Goal: Answer question/provide support

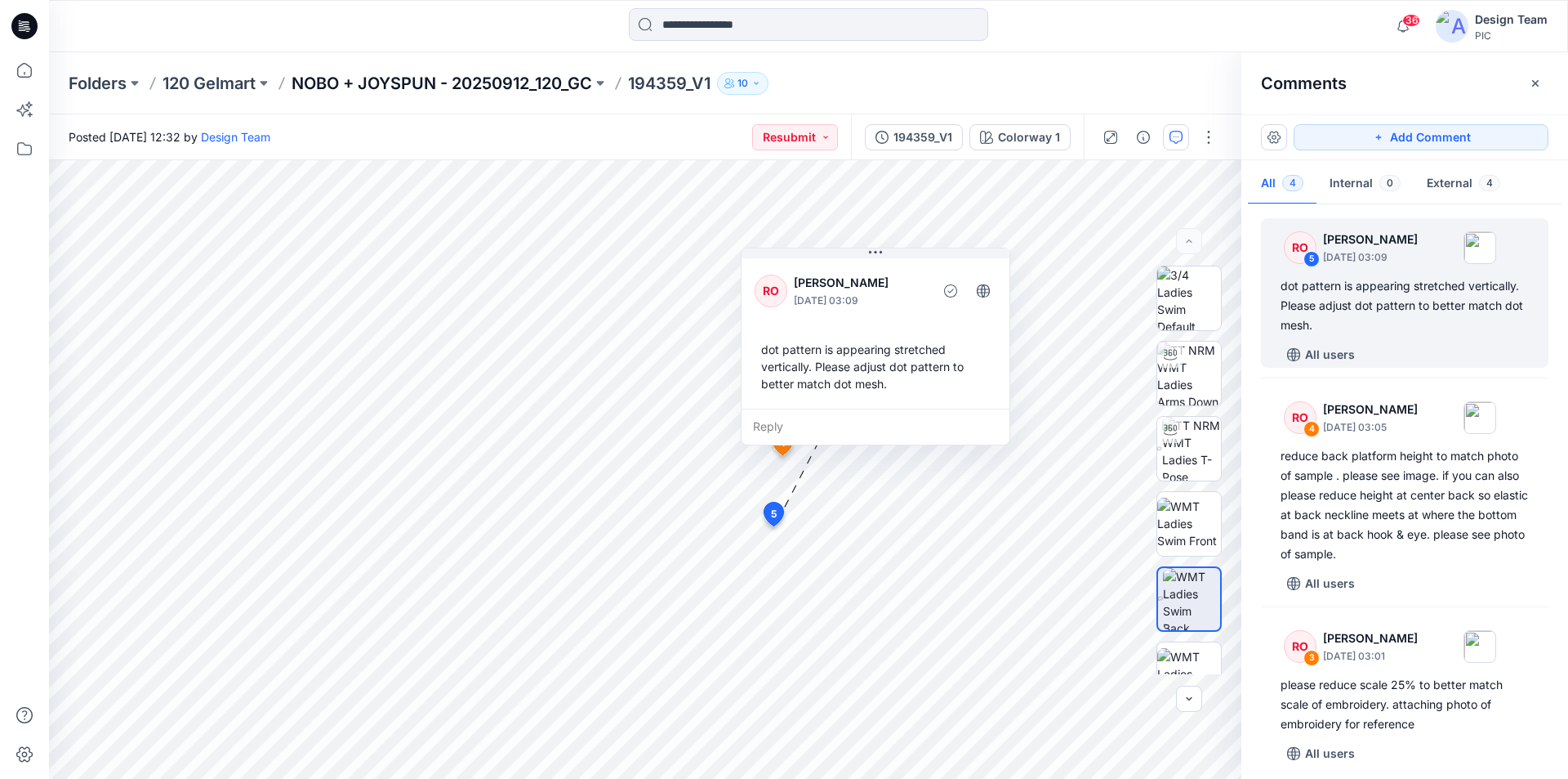
click at [382, 86] on p "NOBO + JOYSPUN - 20250912_120_GC" at bounding box center [442, 83] width 301 height 23
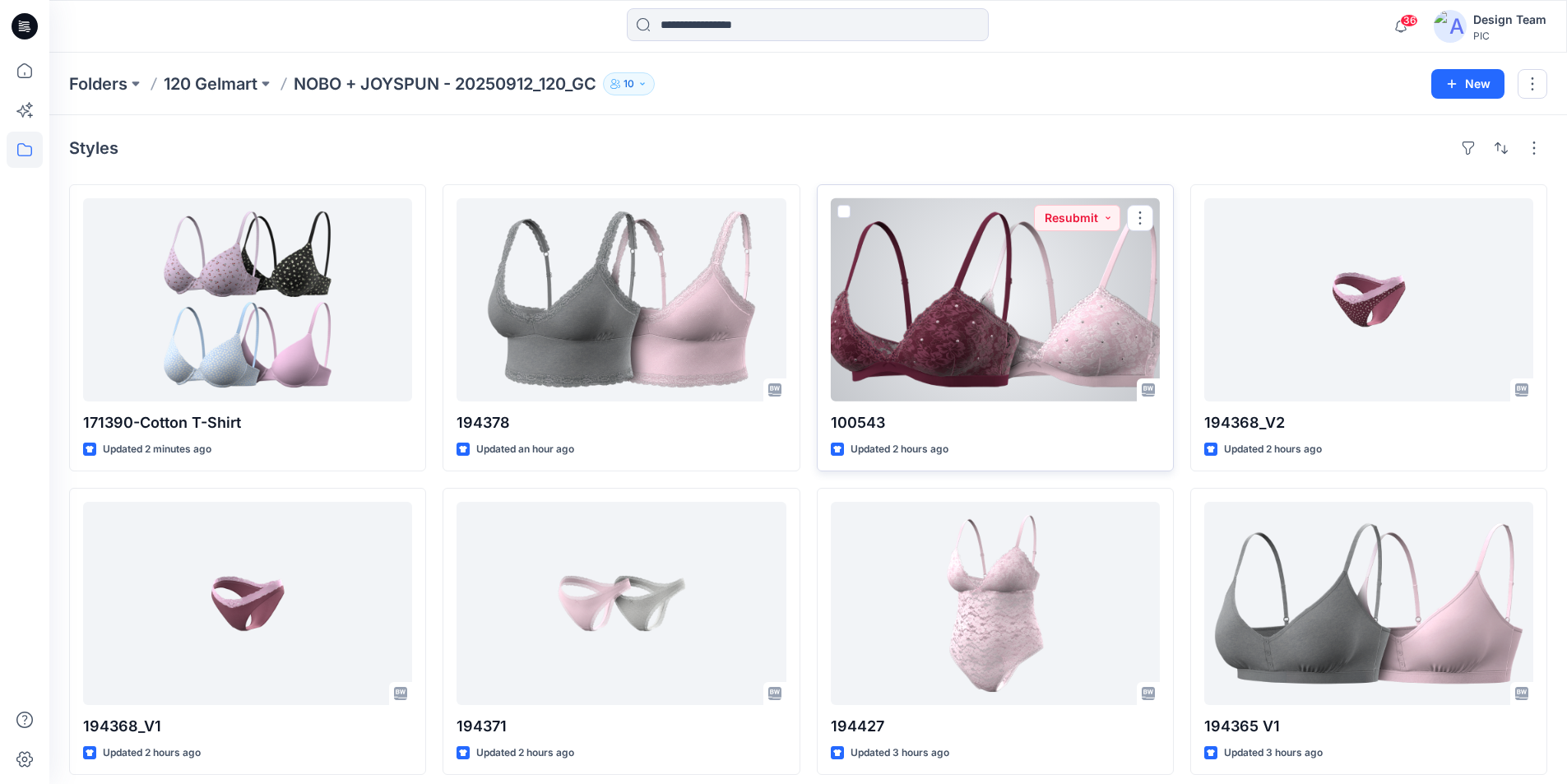
click at [1049, 279] on div at bounding box center [995, 300] width 329 height 203
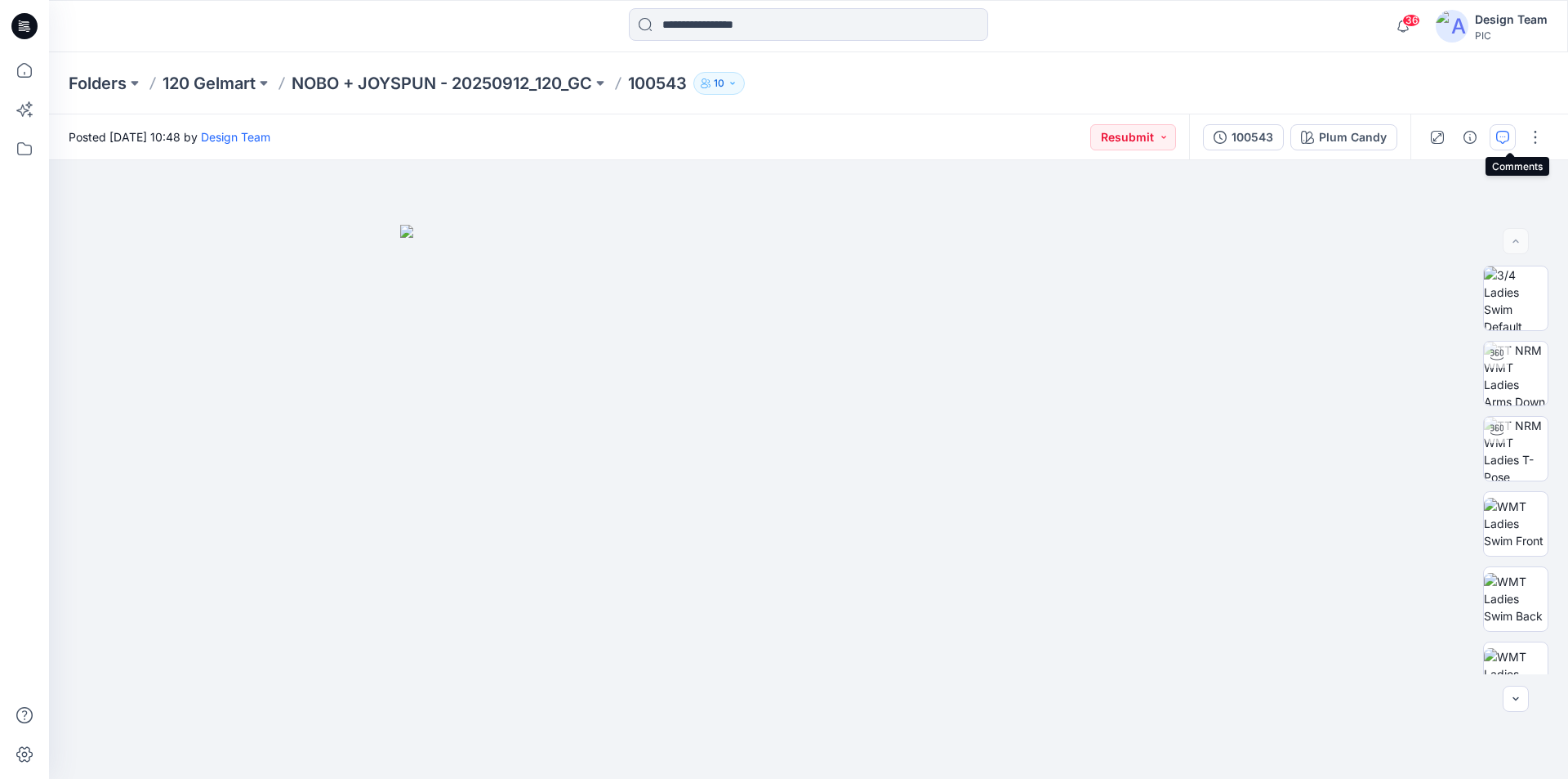
click at [1509, 137] on icon "button" at bounding box center [1502, 137] width 13 height 13
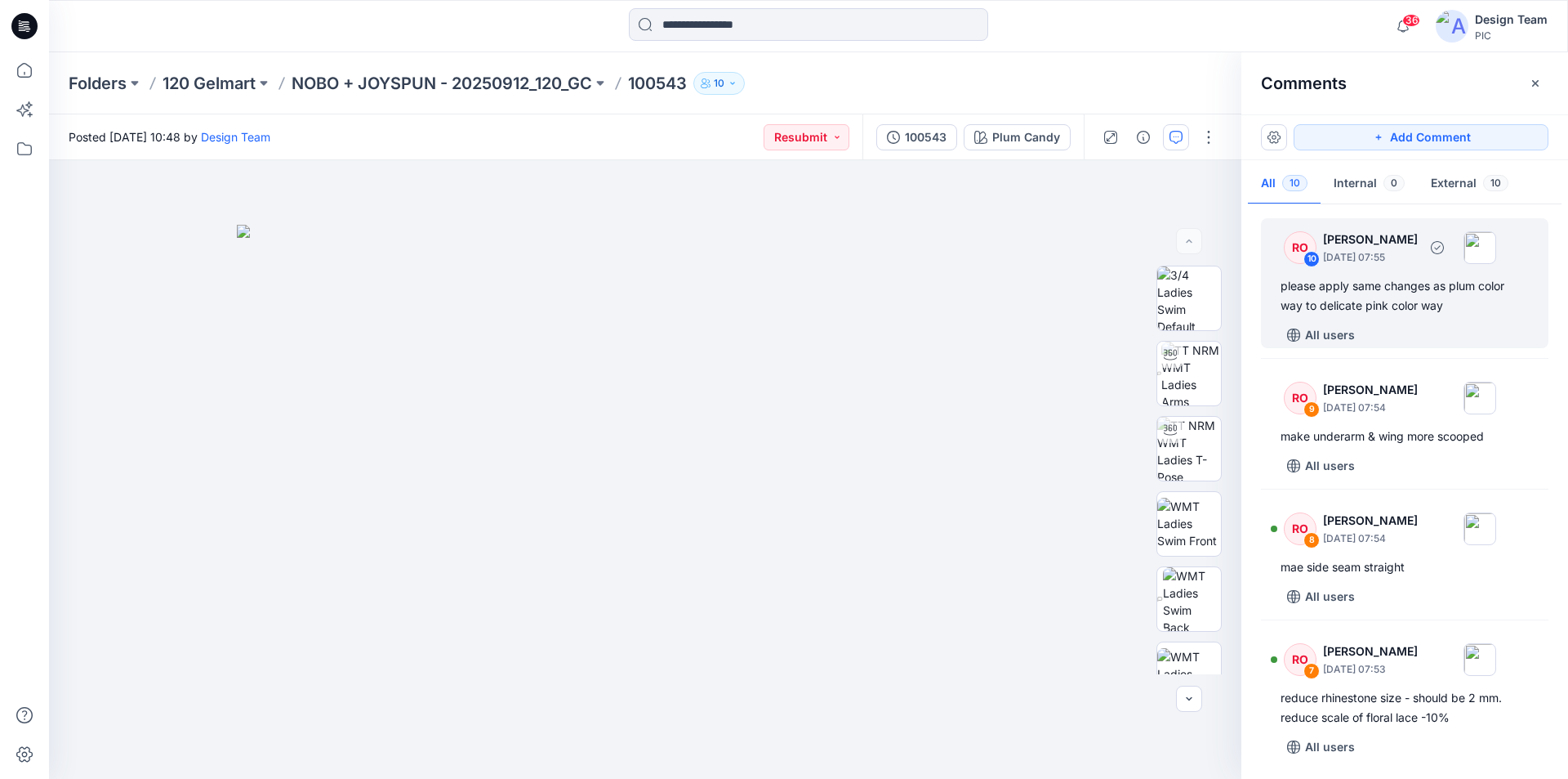
click at [1443, 308] on div "please apply same changes as plum color way to delicate pink color way" at bounding box center [1404, 295] width 248 height 39
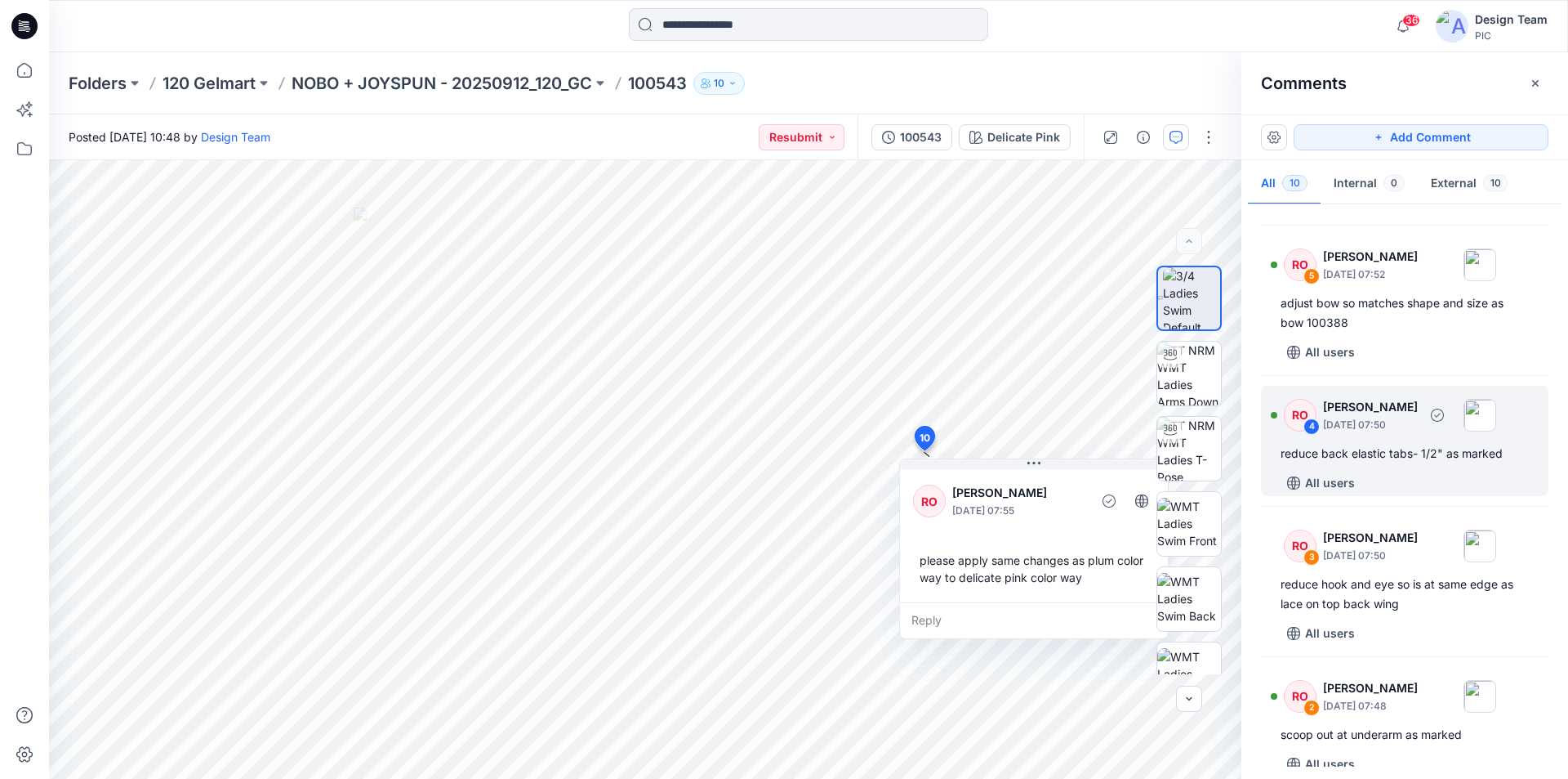
scroll to position [846, 0]
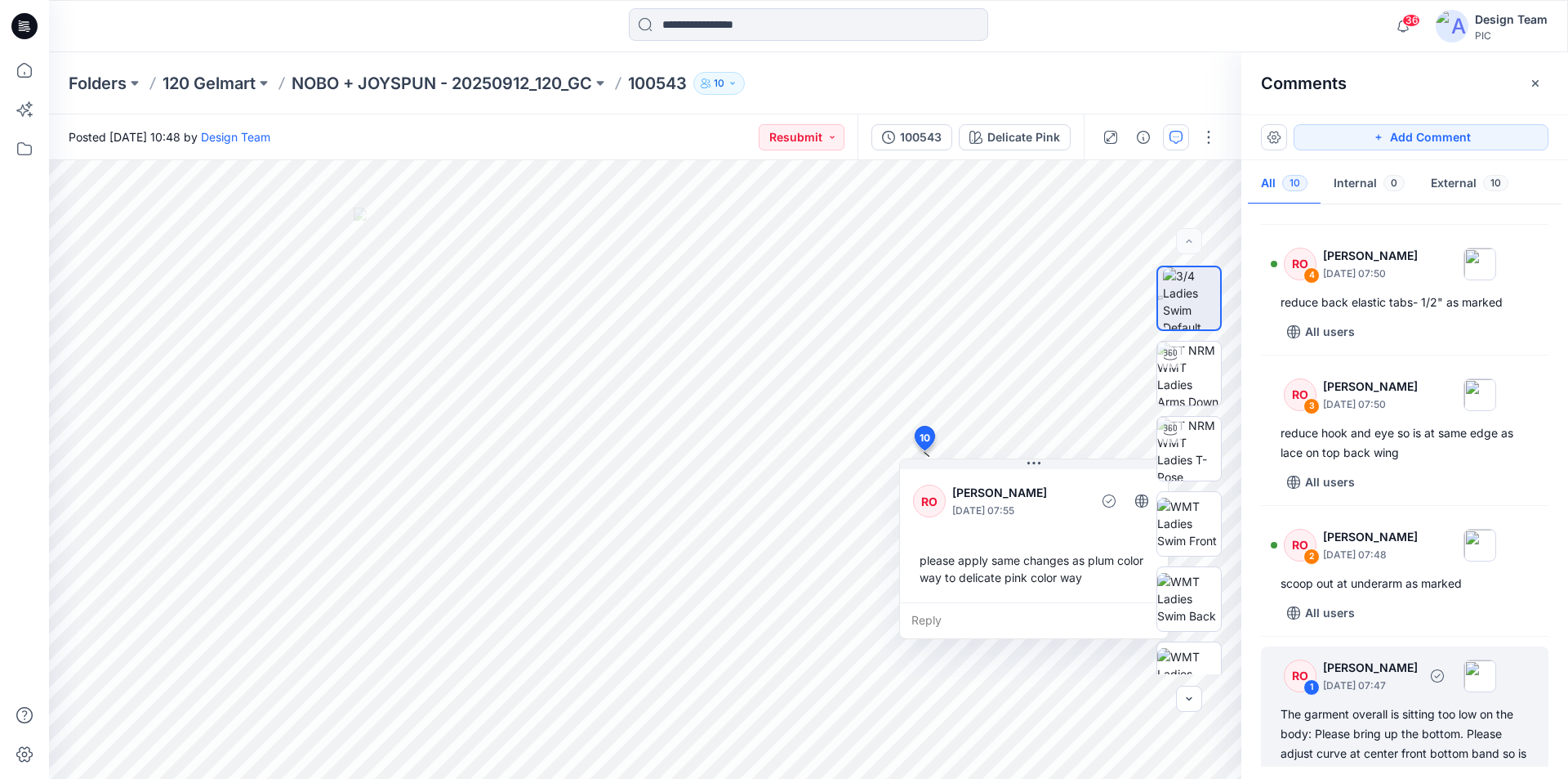
click at [1382, 704] on div "The garment overall is sitting too low on the body: Please bring up the bottom.…" at bounding box center [1404, 743] width 248 height 78
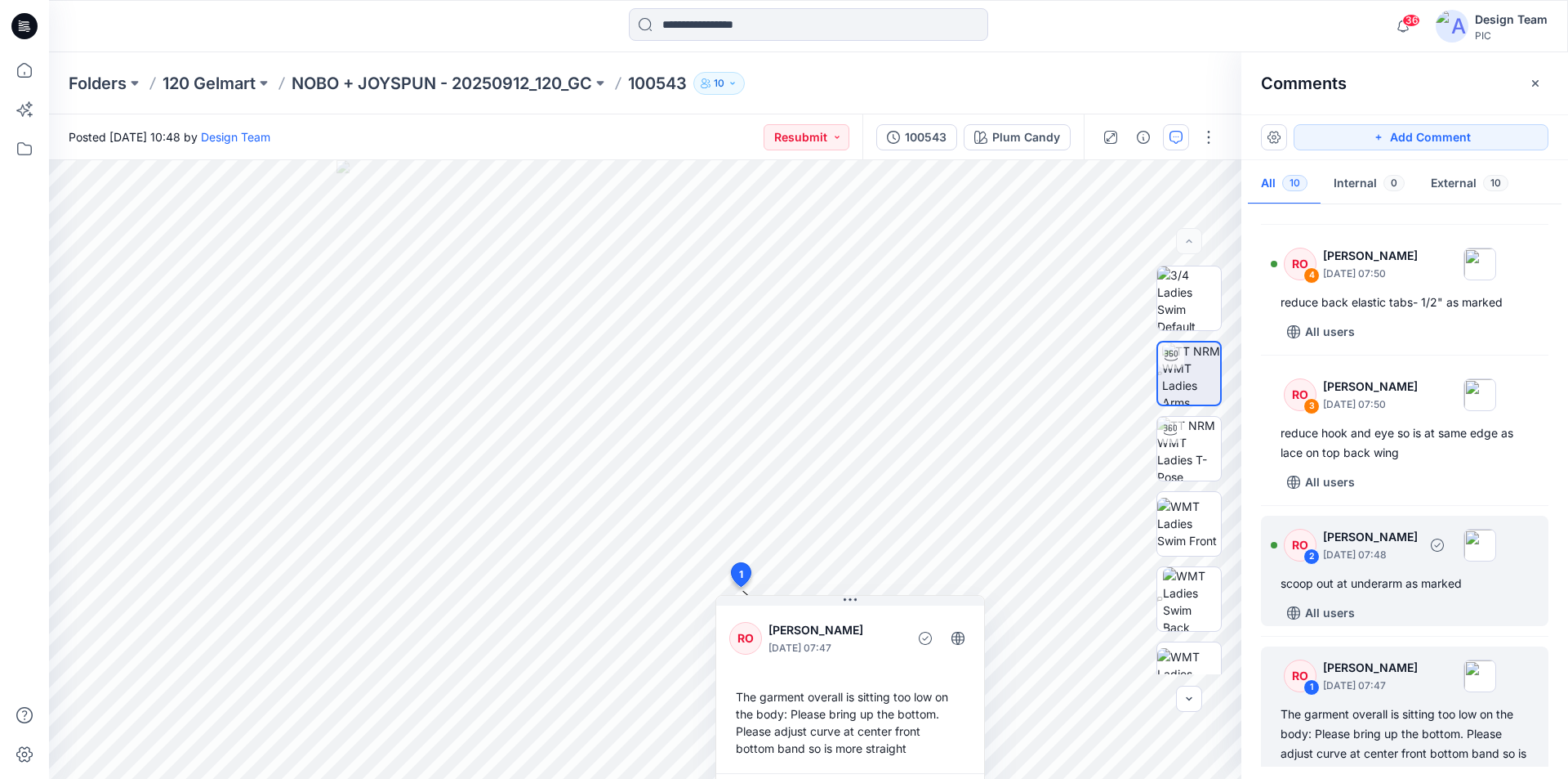
click at [1423, 574] on div "scoop out at underarm as marked" at bounding box center [1404, 584] width 248 height 20
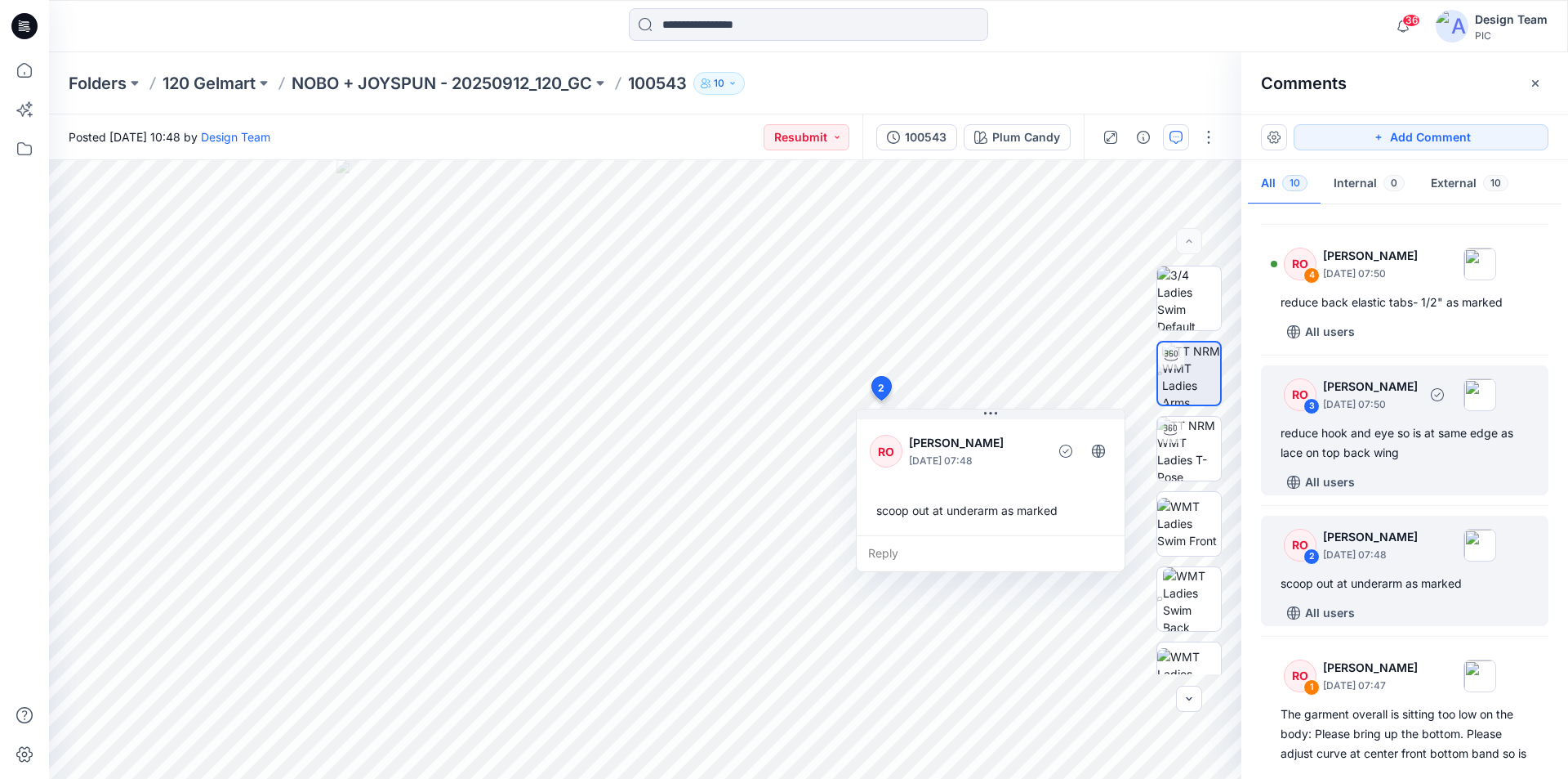
click at [1443, 427] on div "RO 3 Raquel Ortiz October 01, 2025 07:50 reduce hook and eye so is at same edge…" at bounding box center [1404, 430] width 288 height 130
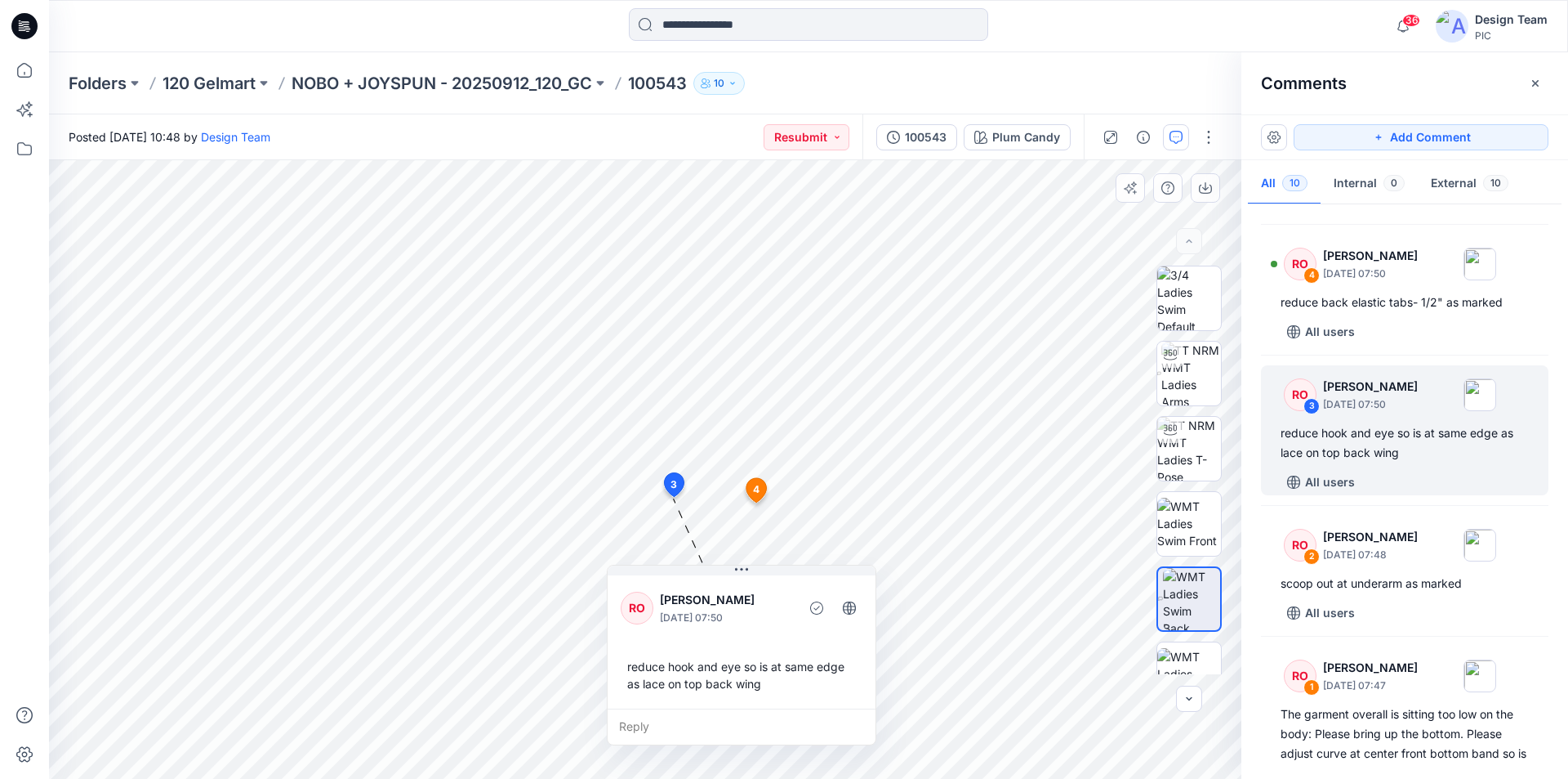
click at [759, 713] on div "Reply" at bounding box center [741, 726] width 268 height 36
click at [759, 713] on textarea at bounding box center [741, 727] width 268 height 39
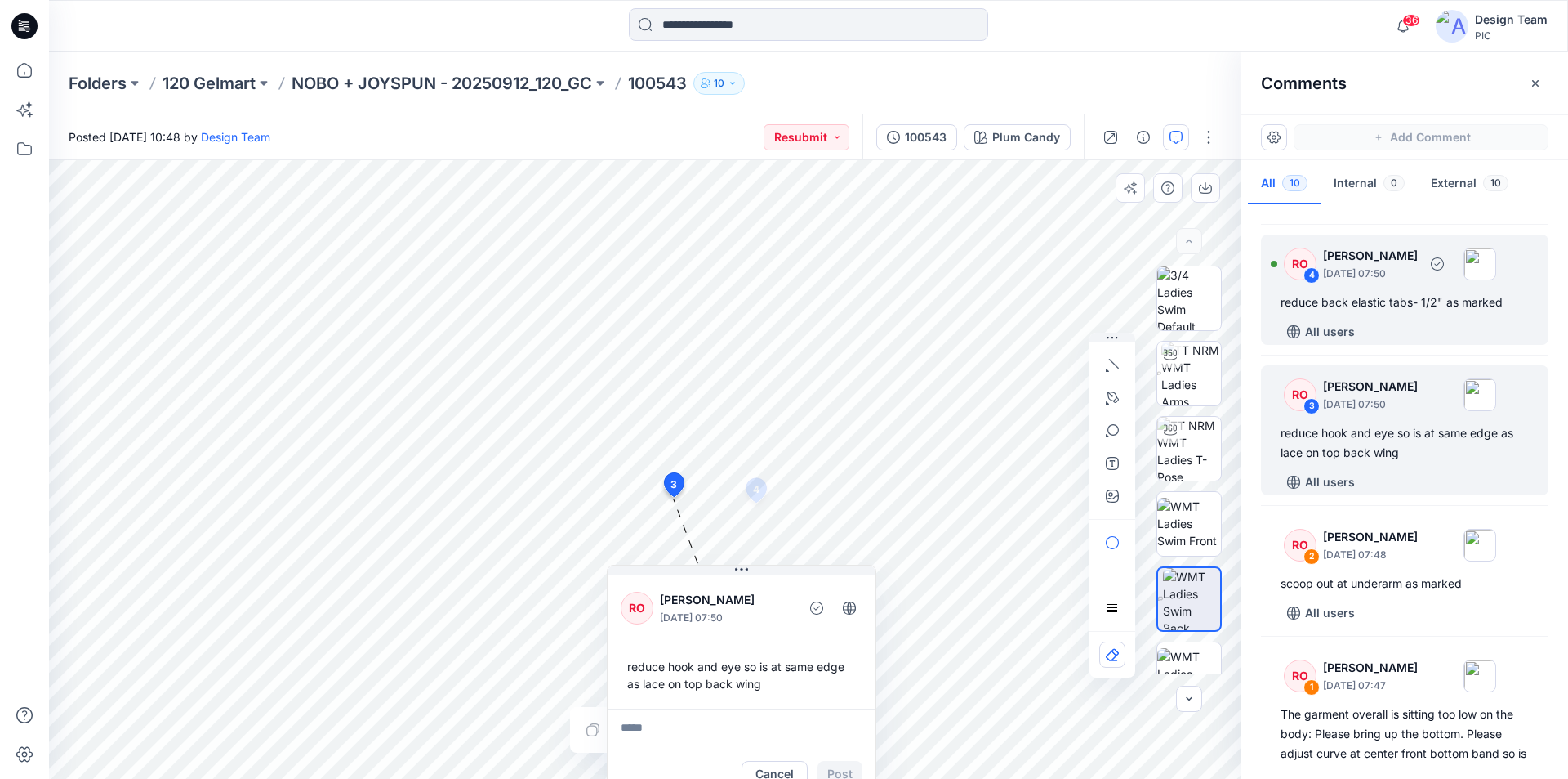
click at [1423, 249] on div "RO 4 Raquel Ortiz October 01, 2025 07:50 reduce back elastic tabs- 1/2" as mark…" at bounding box center [1404, 289] width 288 height 111
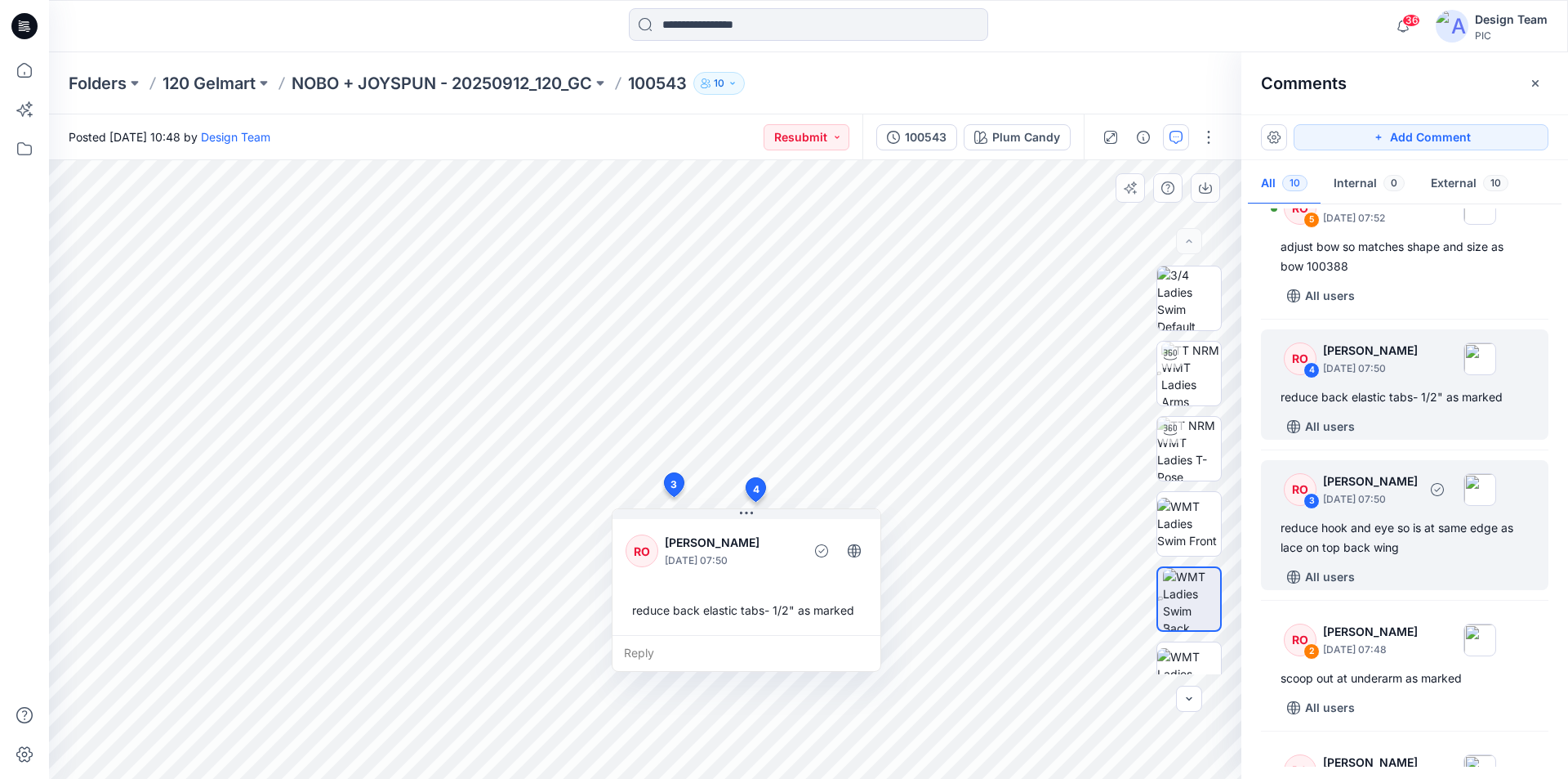
scroll to position [670, 0]
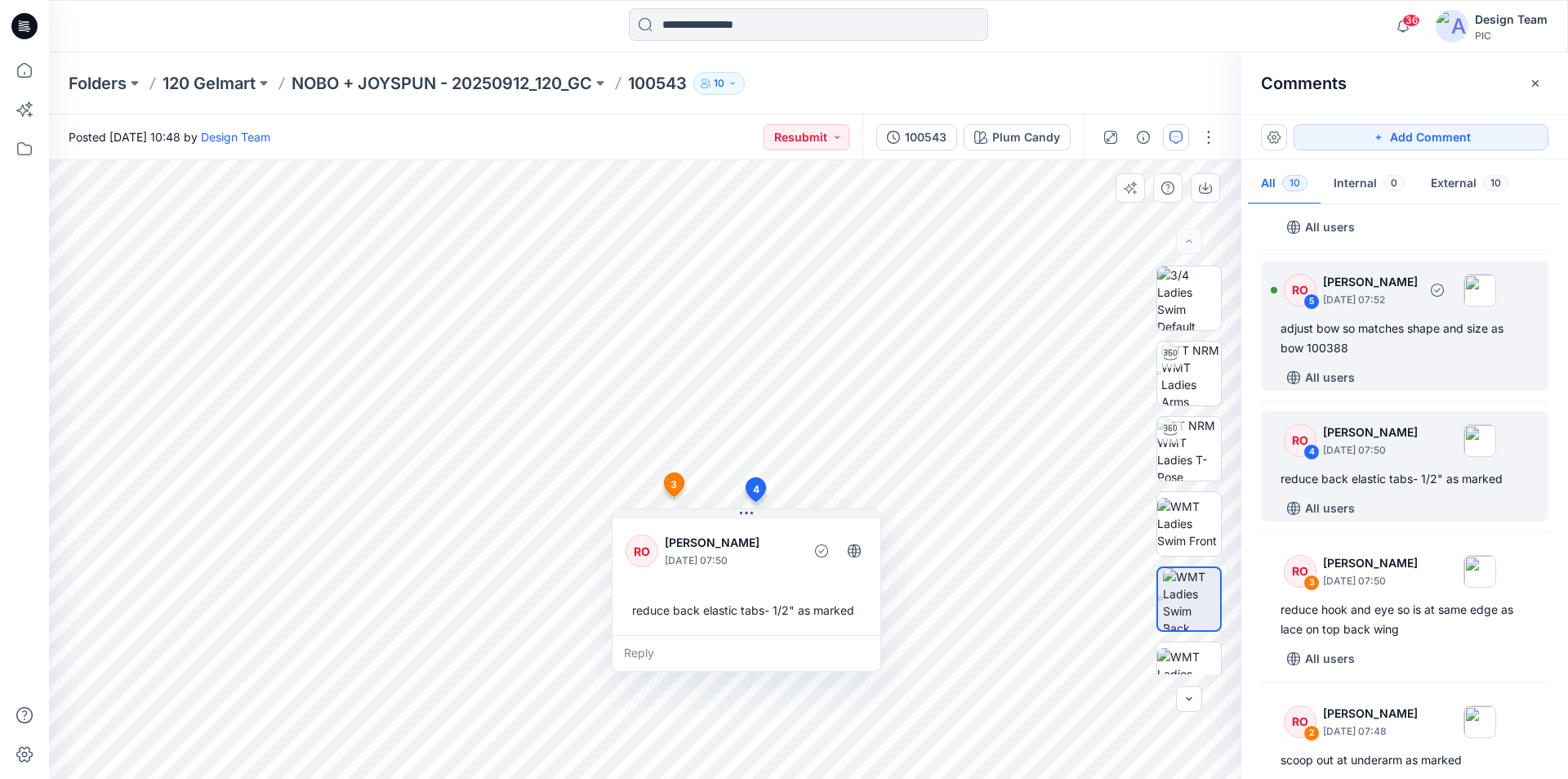
click at [1398, 292] on div "RO 5 Raquel Ortiz October 01, 2025 07:52" at bounding box center [1383, 289] width 225 height 45
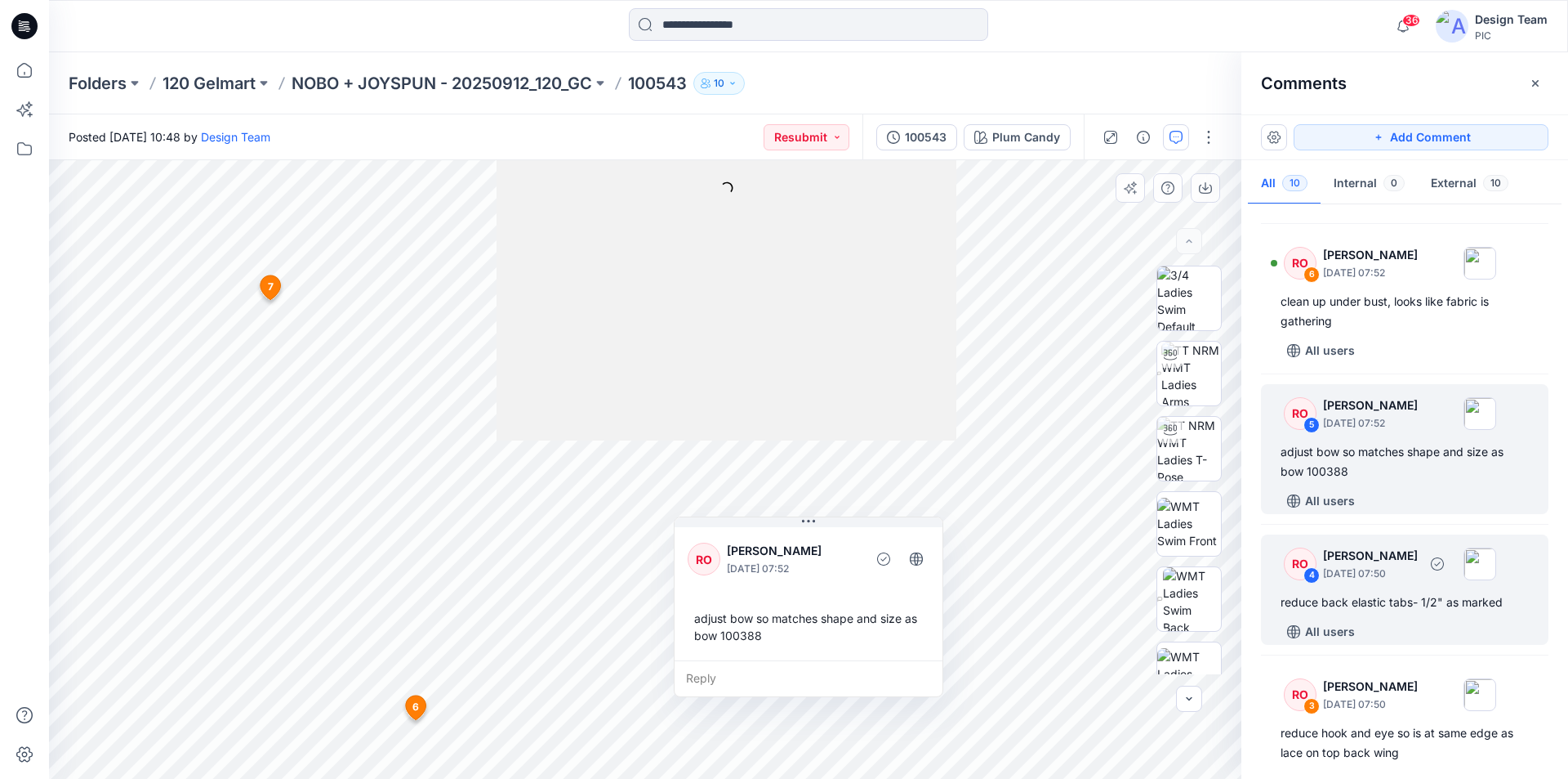
scroll to position [506, 0]
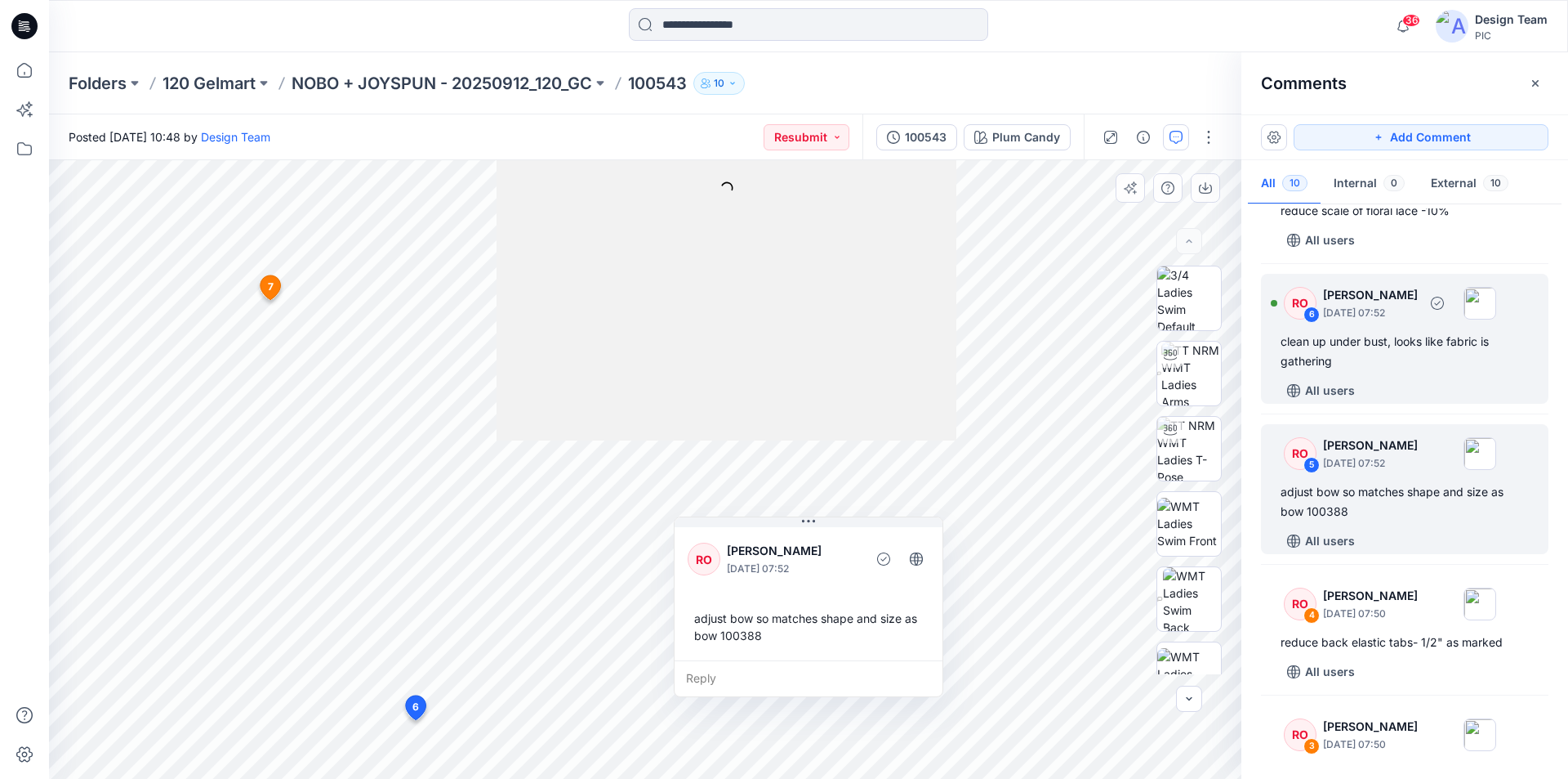
click at [1399, 353] on div "RO 6 Raquel Ortiz October 01, 2025 07:52 clean up under bust, looks like fabric…" at bounding box center [1404, 338] width 288 height 130
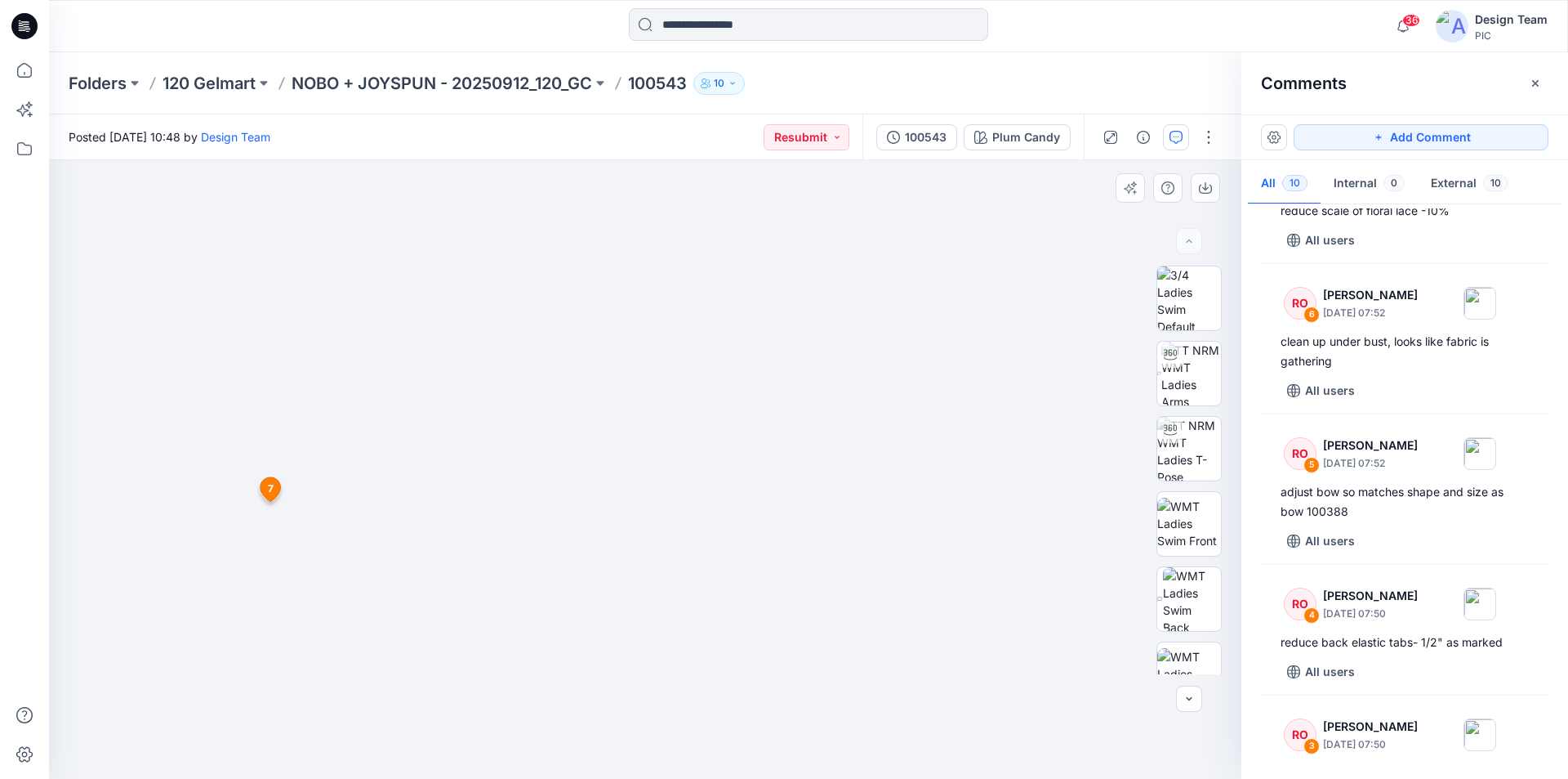
click at [681, 502] on img at bounding box center [645, 353] width 1120 height 849
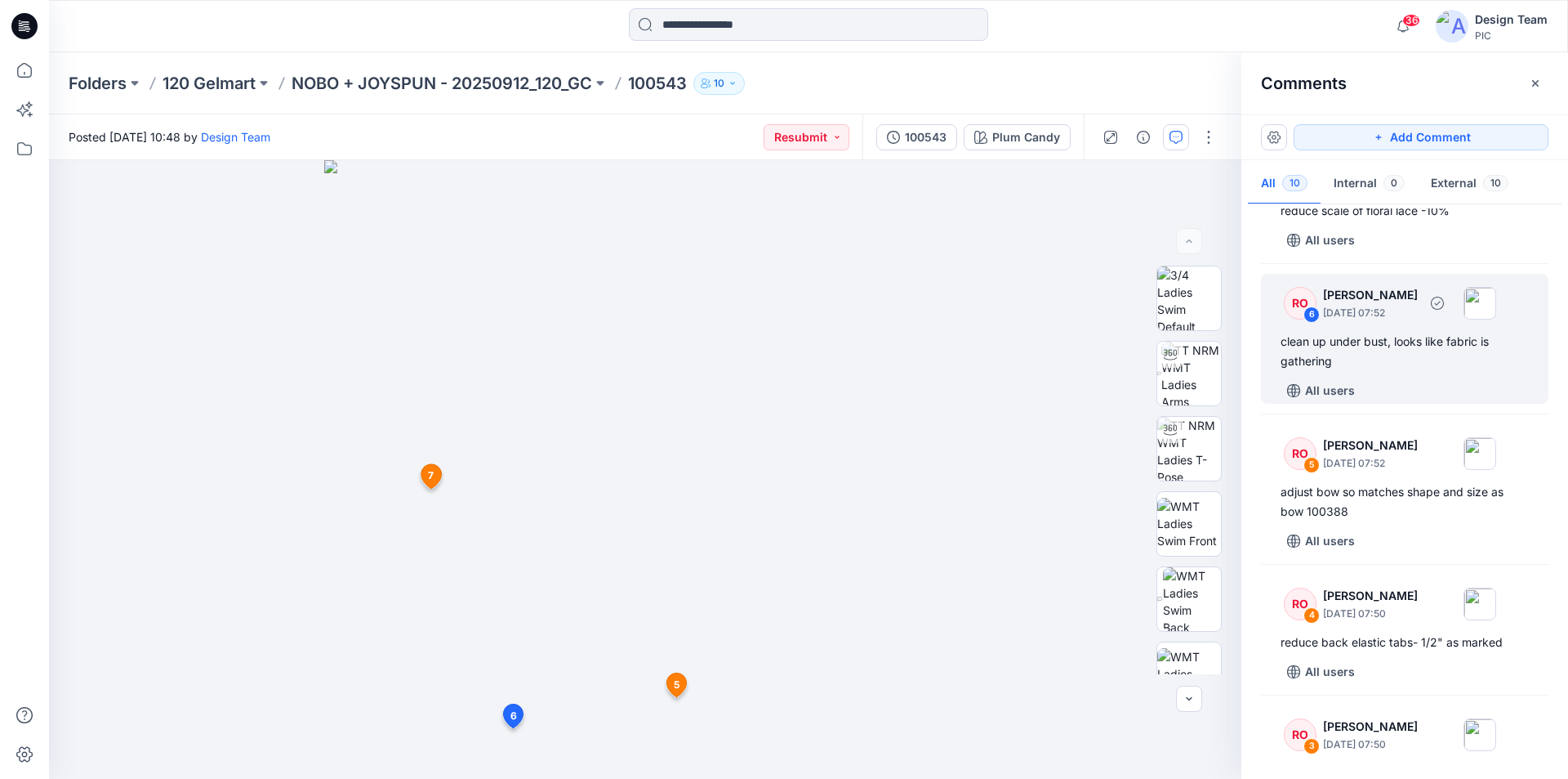
click at [1379, 334] on div "clean up under bust, looks like fabric is gathering" at bounding box center [1404, 351] width 248 height 39
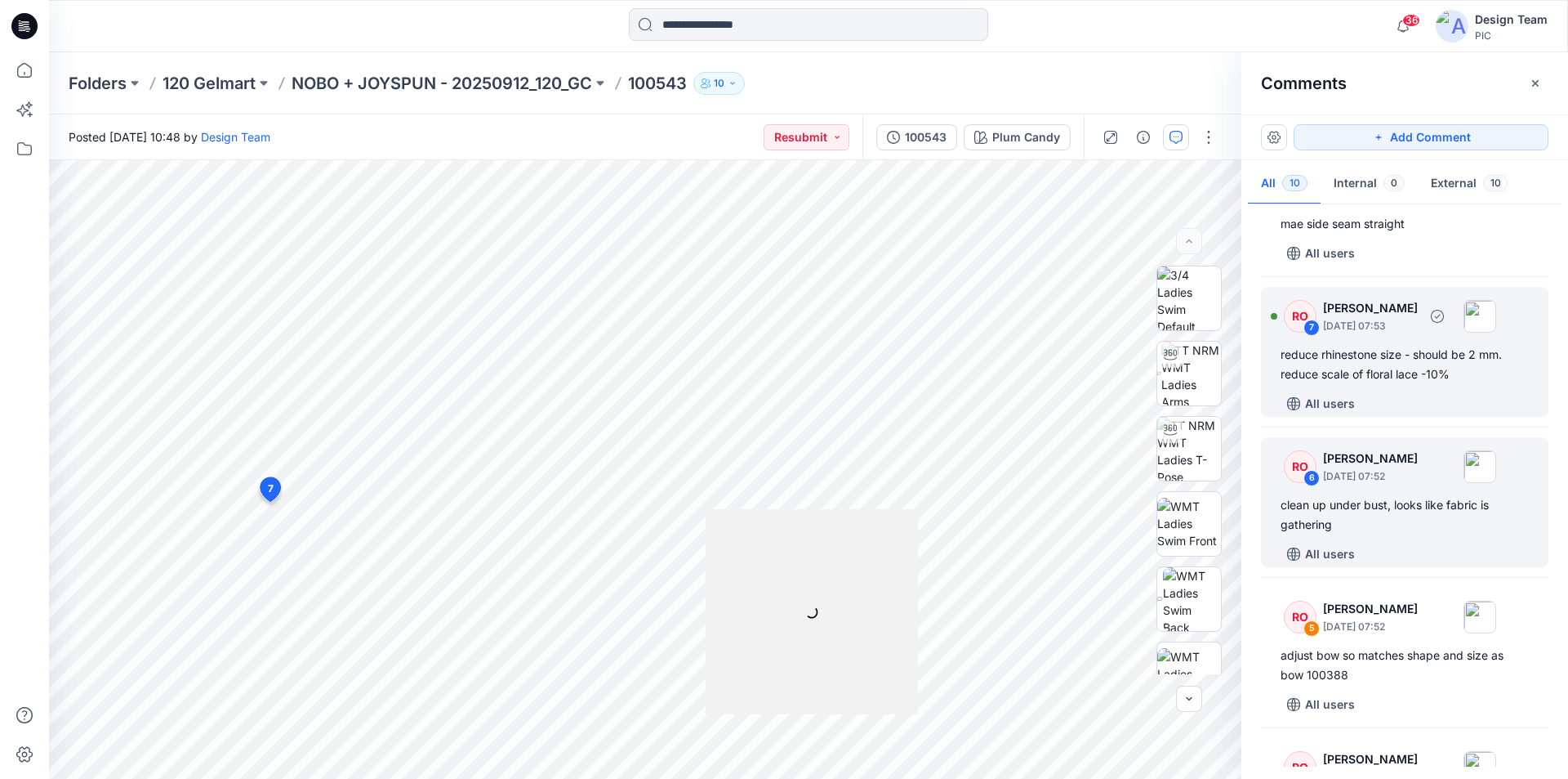
click at [1393, 378] on div "reduce rhinestone size - should be 2 mm. reduce scale of floral lace -10%" at bounding box center [1404, 364] width 248 height 39
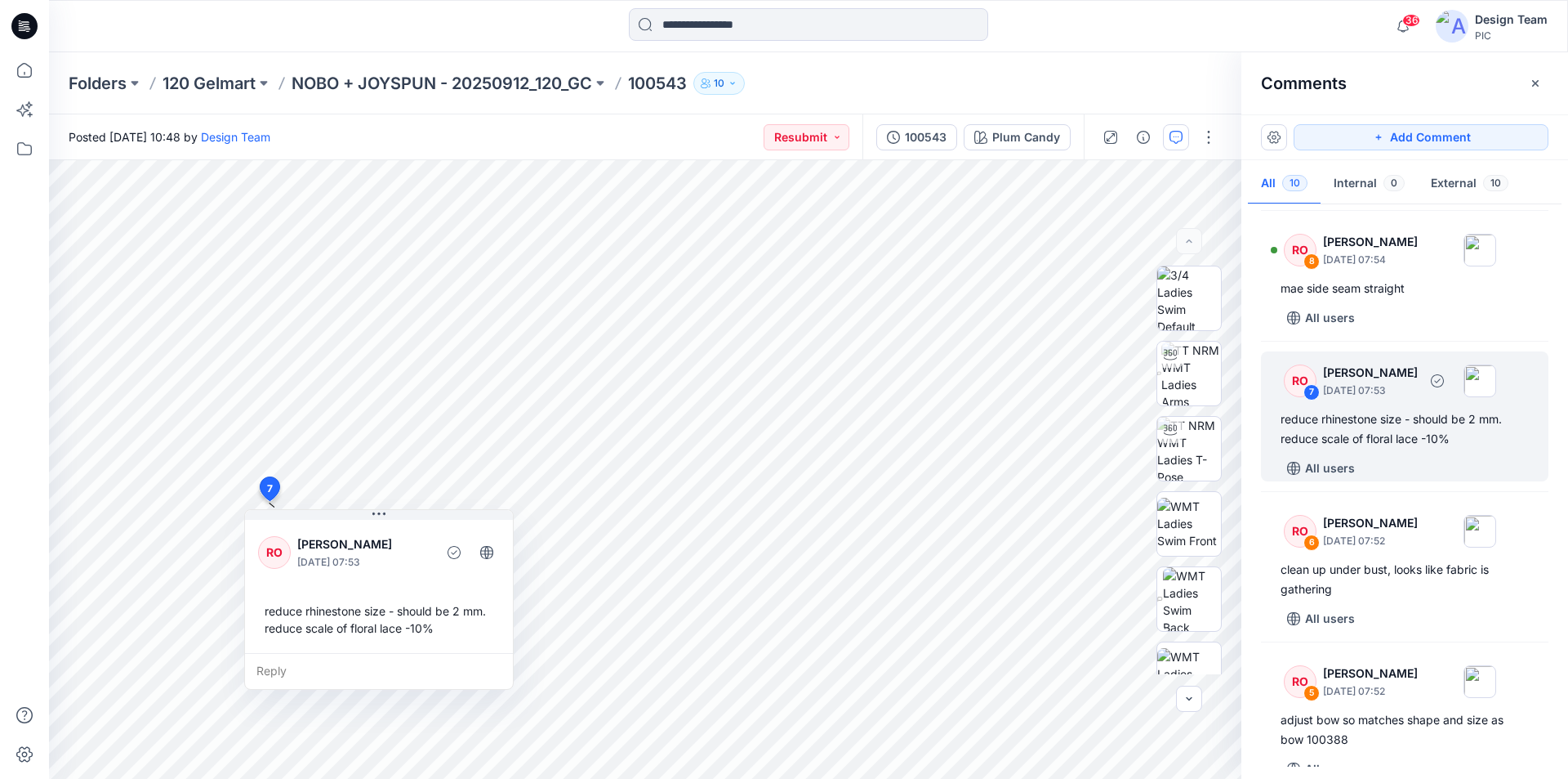
scroll to position [180, 0]
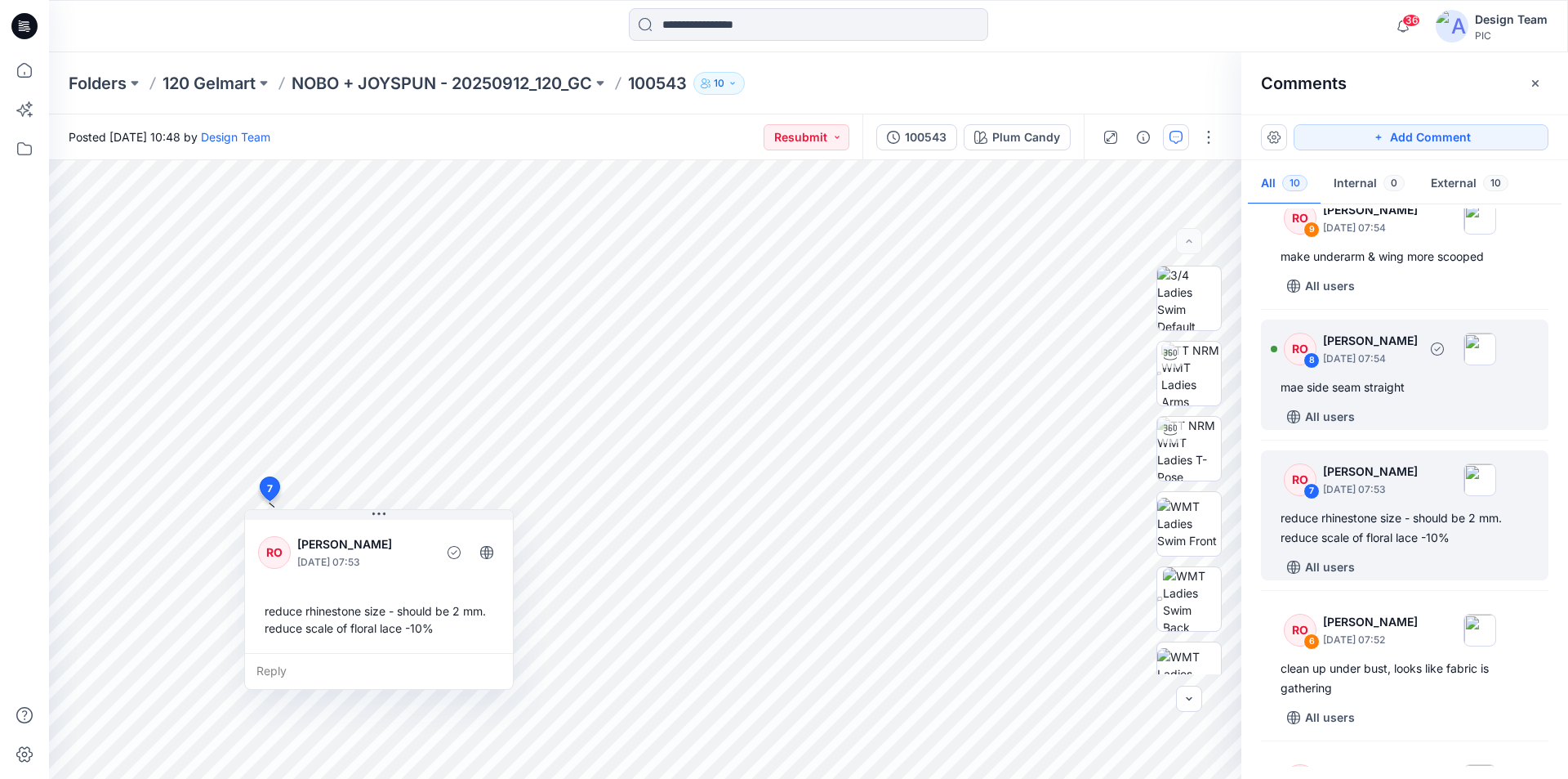
click at [1414, 357] on p "October 01, 2025 07:54" at bounding box center [1370, 359] width 95 height 17
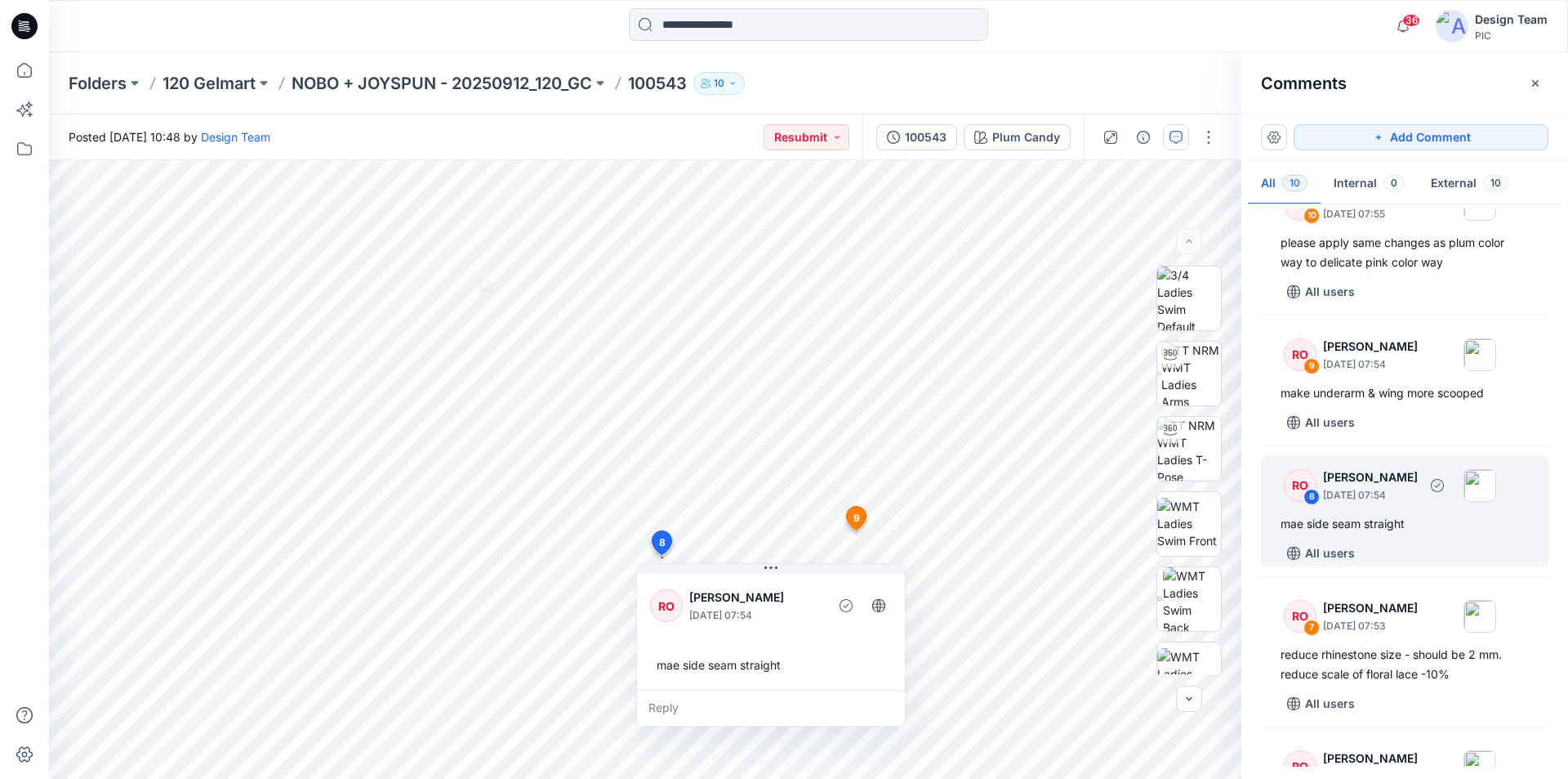
scroll to position [17, 0]
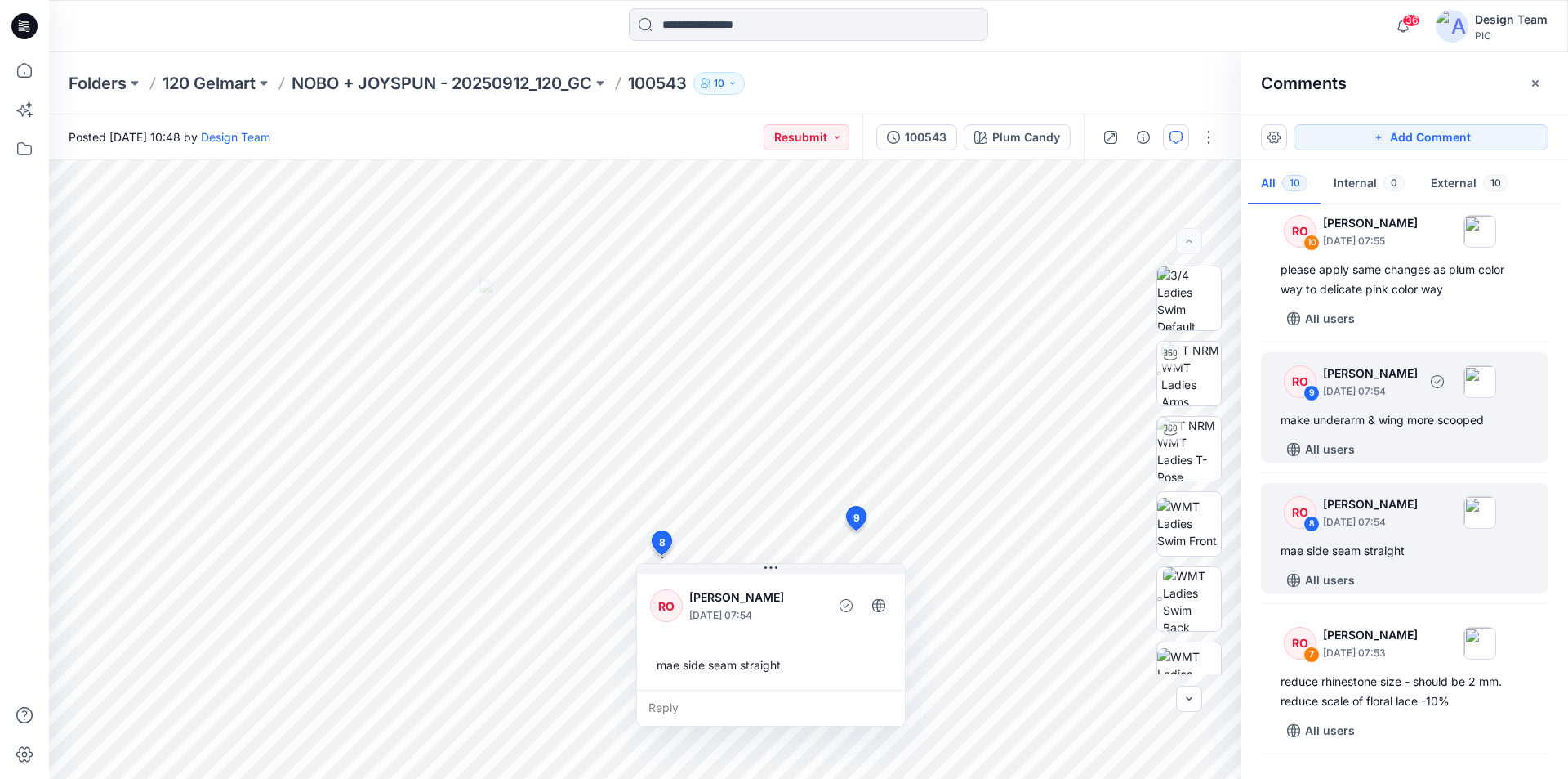
click at [1378, 417] on div "make underarm & wing more scooped" at bounding box center [1404, 420] width 248 height 20
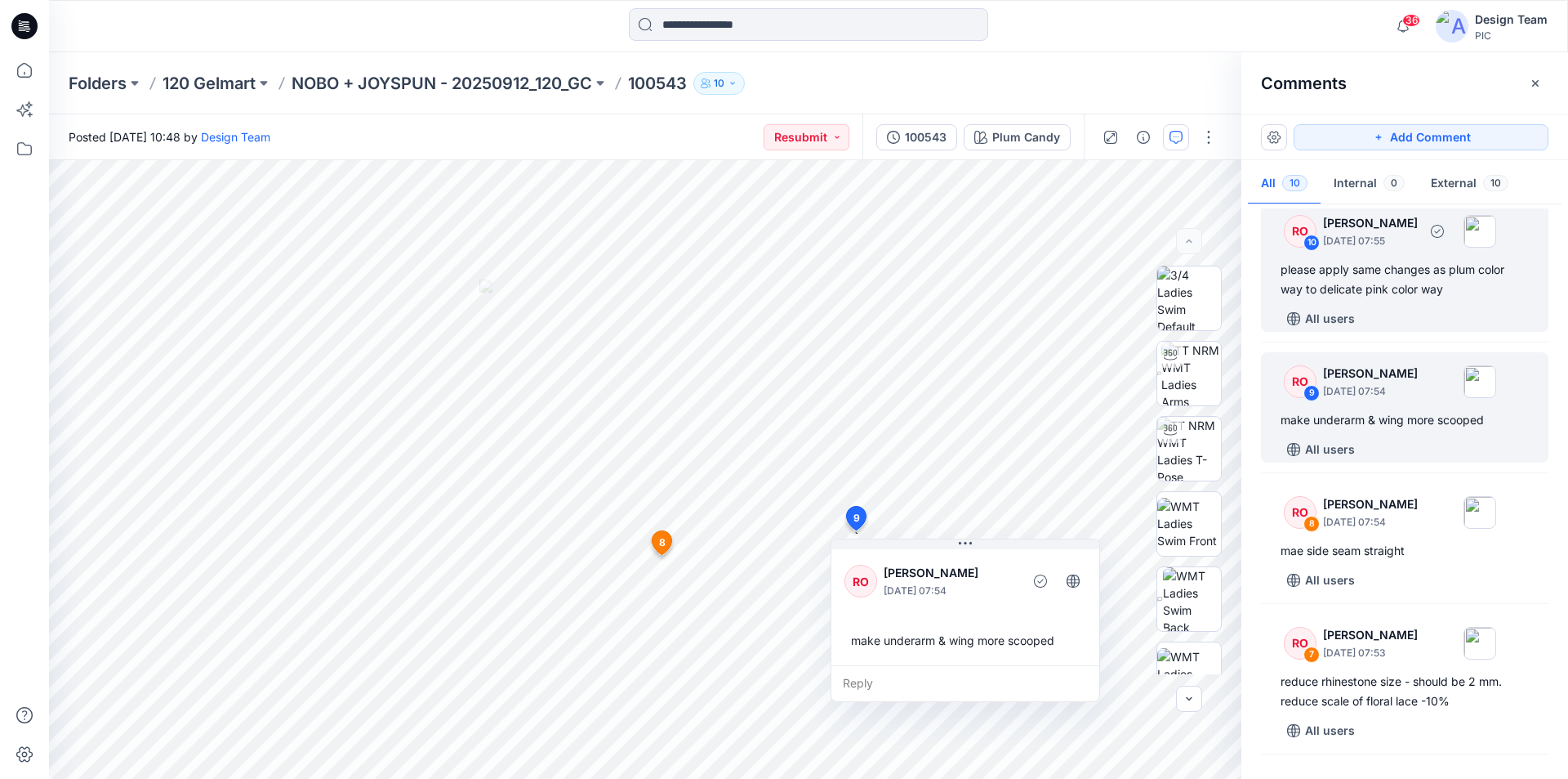
click at [1417, 287] on div "please apply same changes as plum color way to delicate pink color way" at bounding box center [1404, 279] width 248 height 39
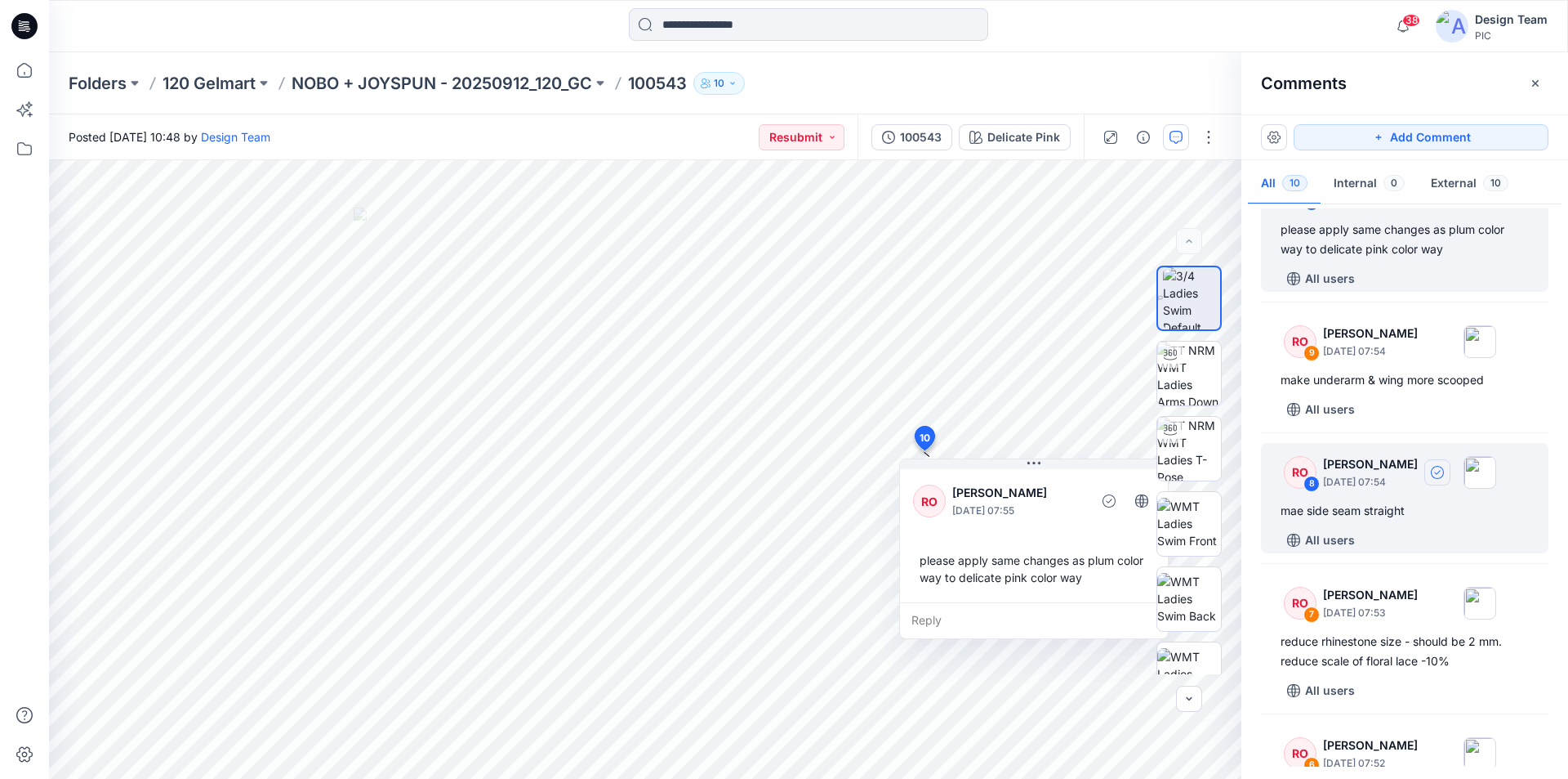
scroll to position [0, 0]
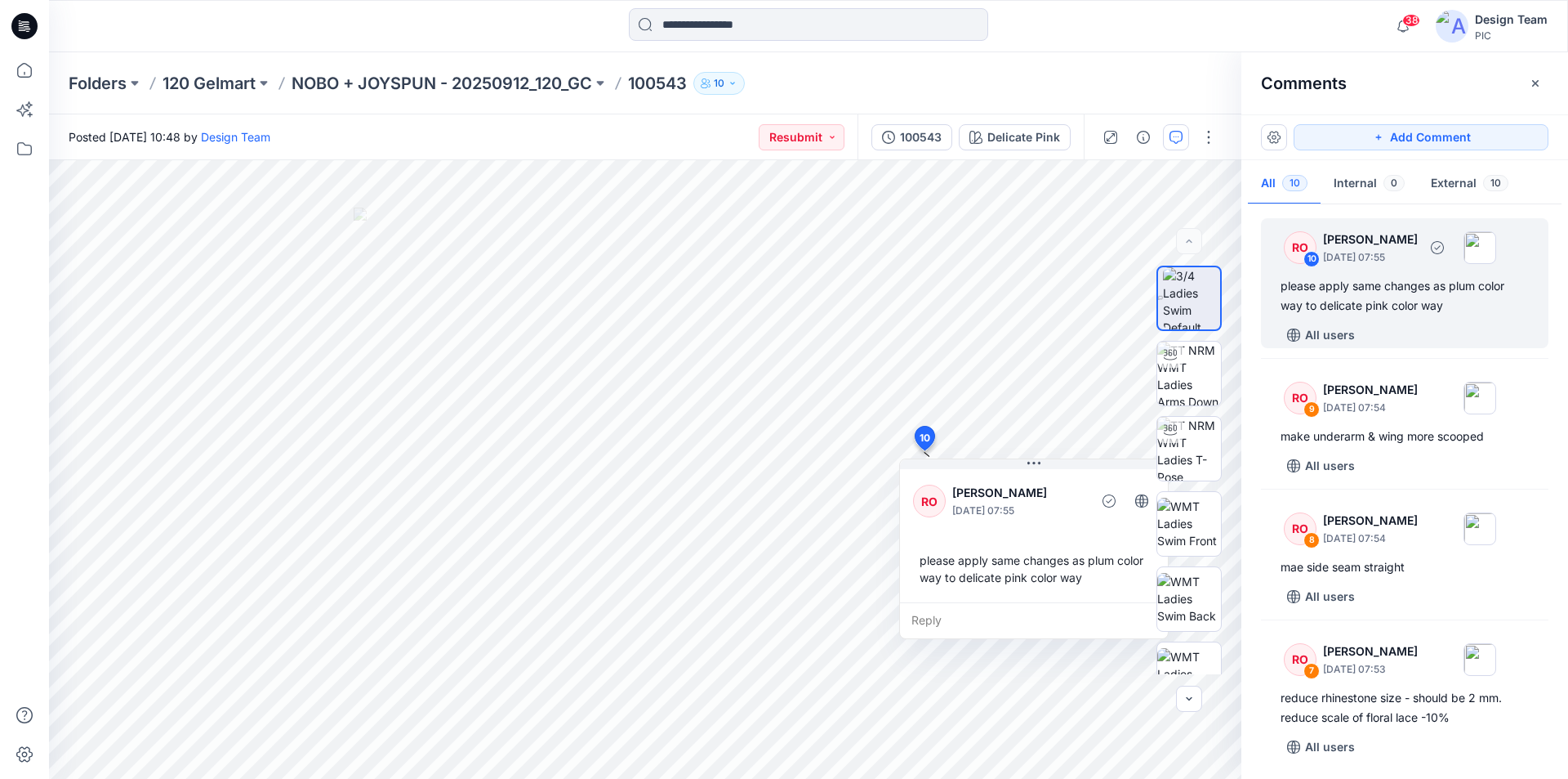
click at [1445, 303] on div "please apply same changes as plum color way to delicate pink color way" at bounding box center [1404, 295] width 248 height 39
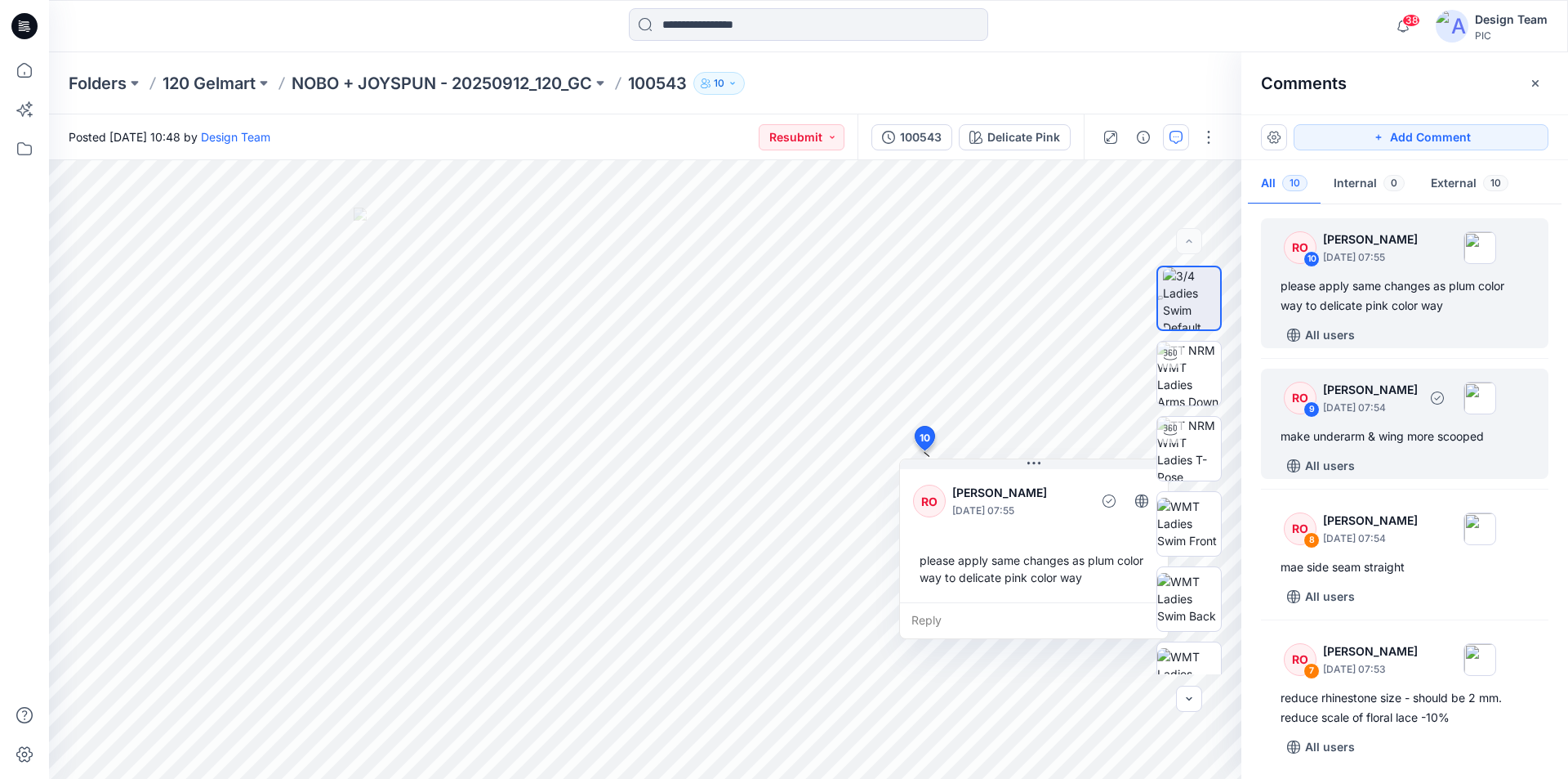
click at [1410, 451] on div "RO 9 Raquel Ortiz October 01, 2025 07:54 make underarm & wing more scooped All …" at bounding box center [1404, 423] width 288 height 111
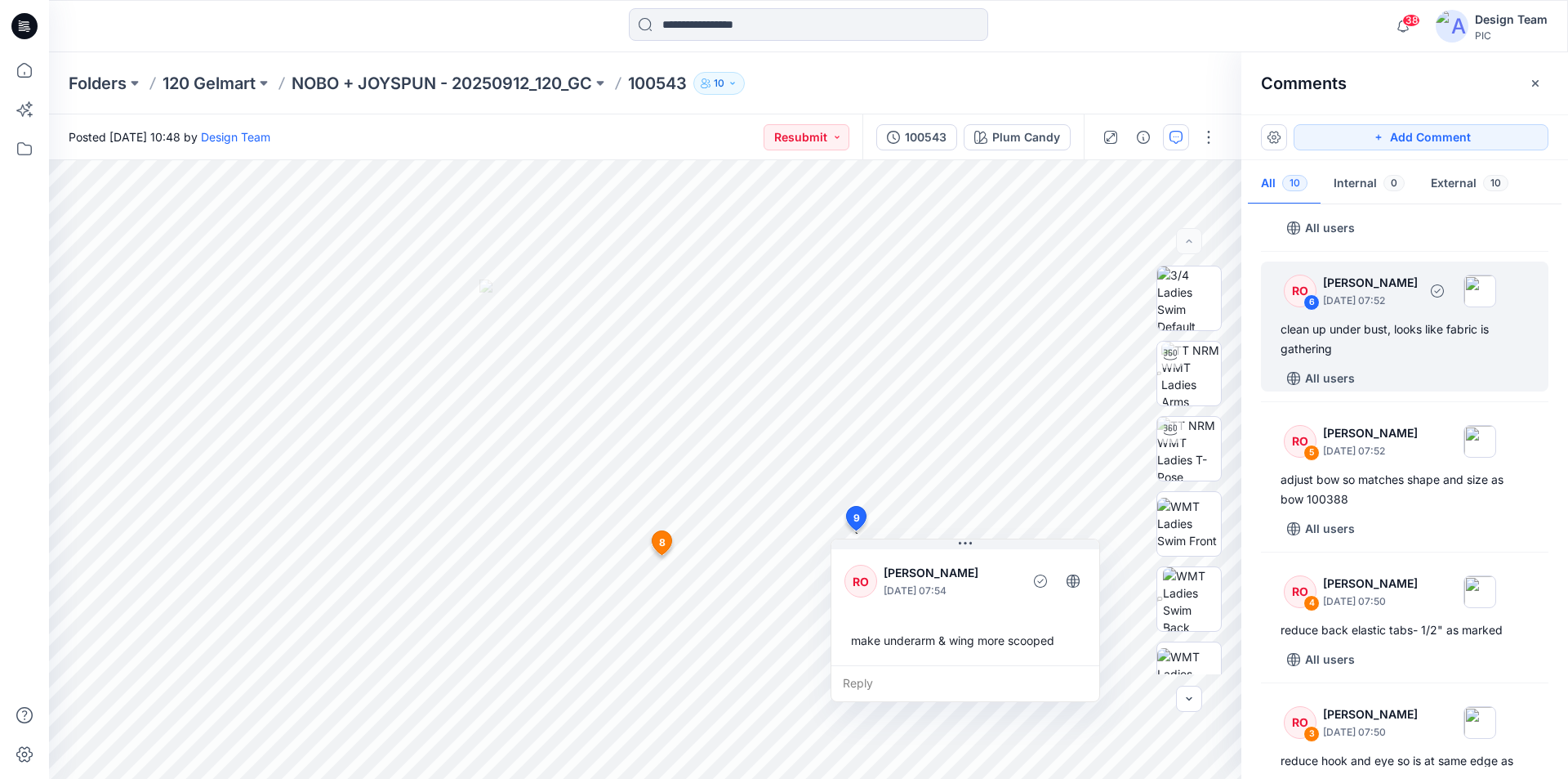
scroll to position [735, 0]
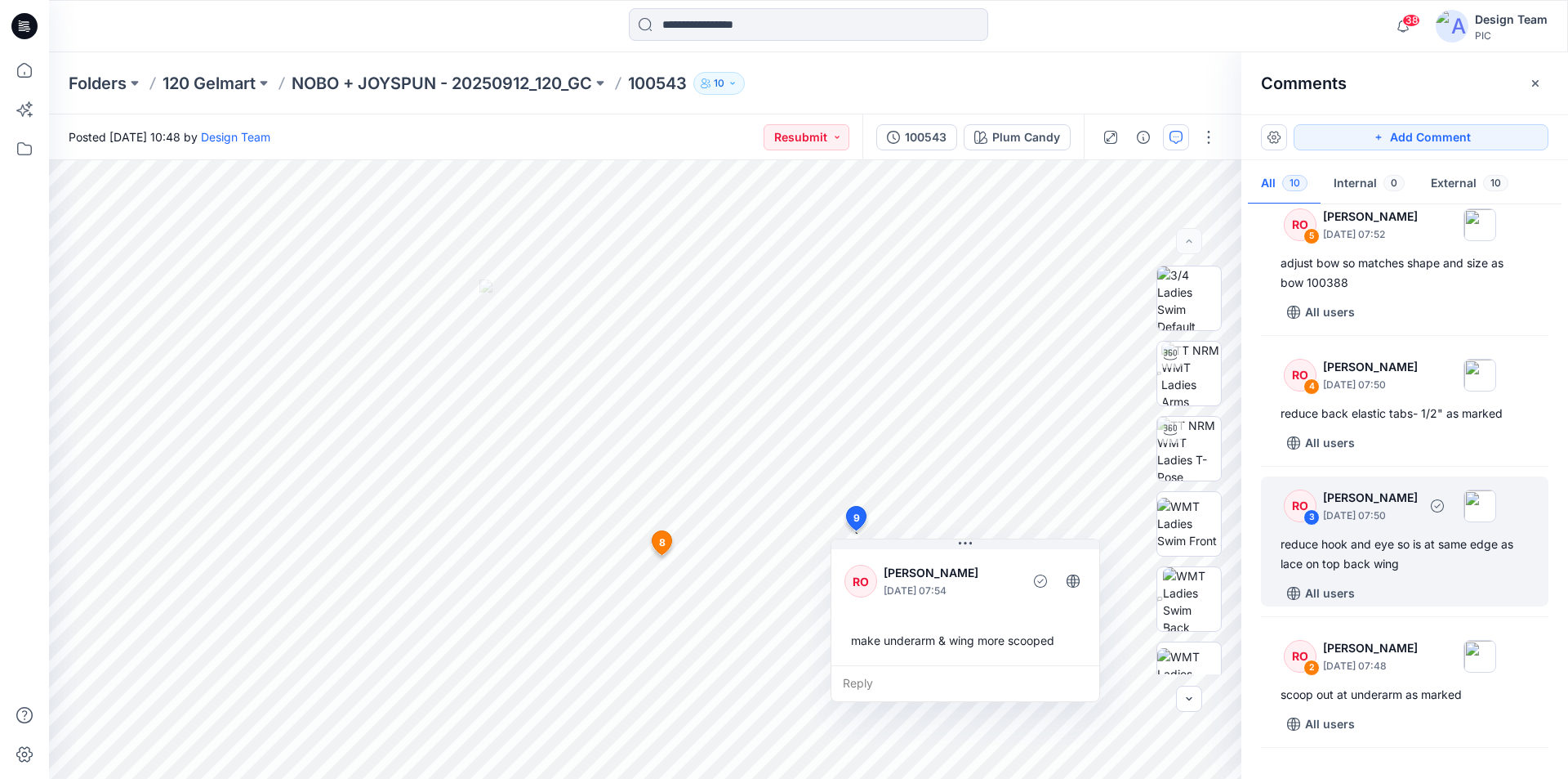
click at [1390, 535] on div "reduce hook and eye so is at same edge as lace on top back wing" at bounding box center [1404, 554] width 248 height 39
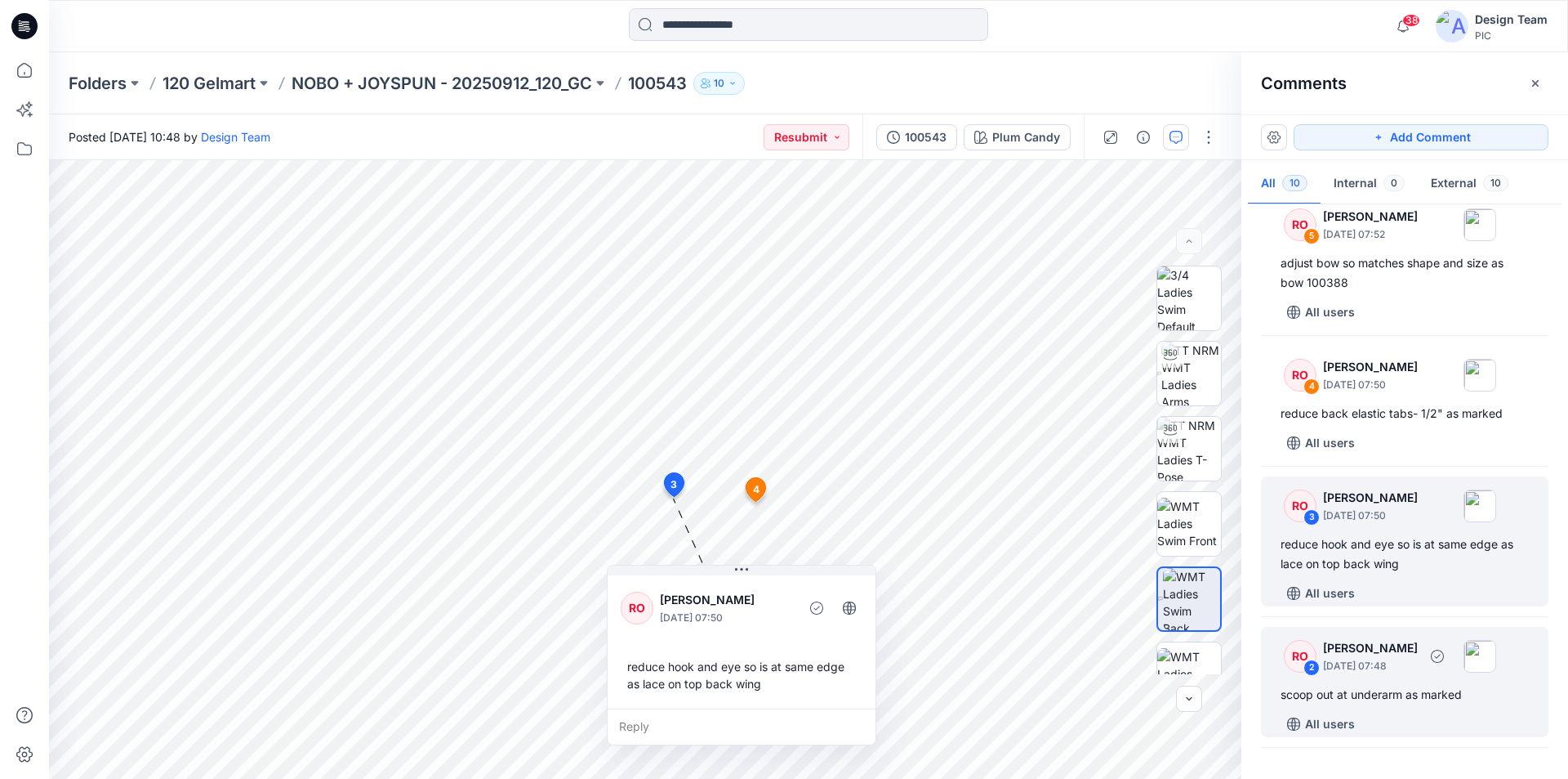
click at [1413, 685] on div "scoop out at underarm as marked" at bounding box center [1404, 695] width 248 height 20
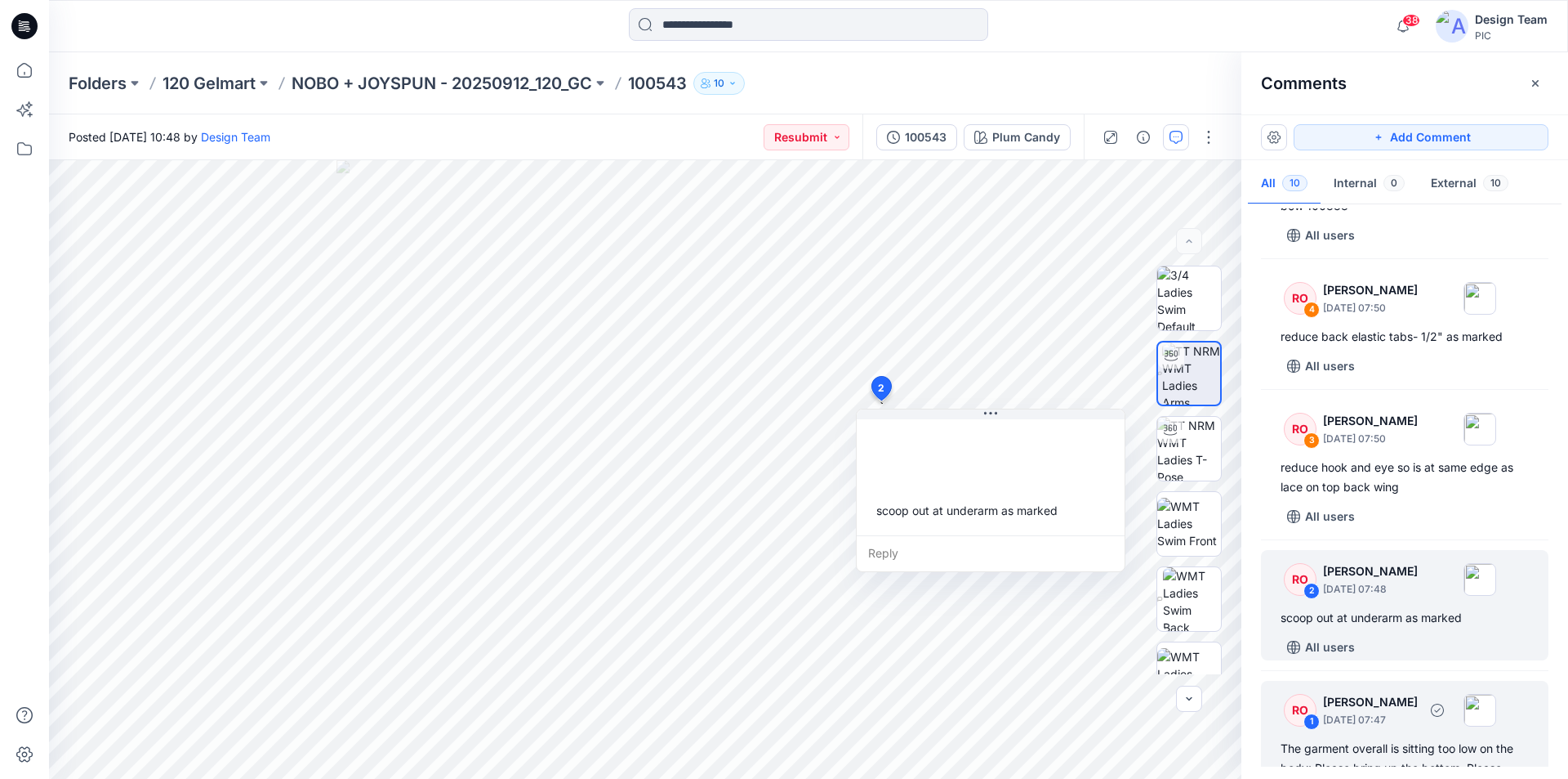
scroll to position [846, 0]
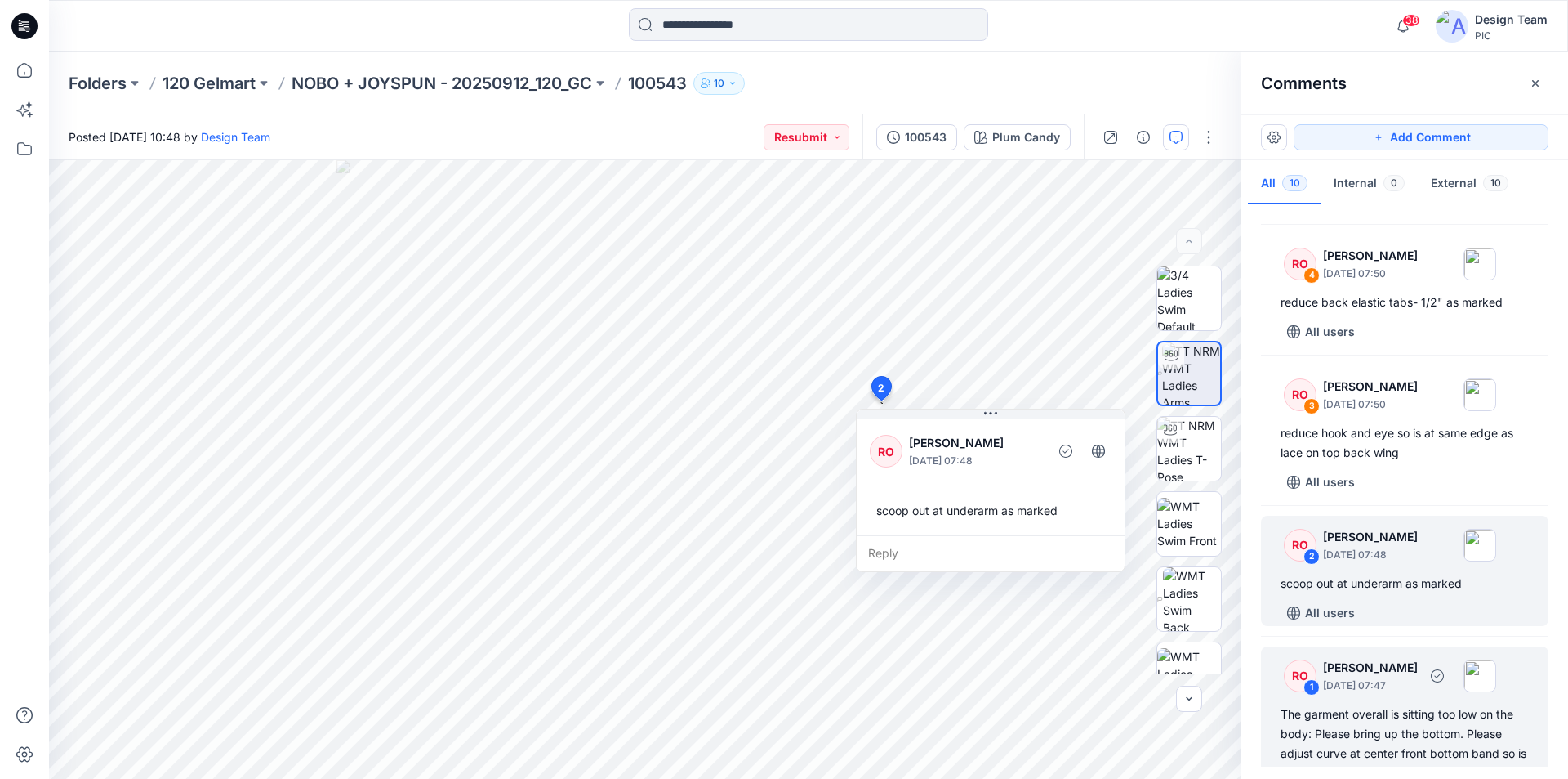
click at [1438, 704] on div "The garment overall is sitting too low on the body: Please bring up the bottom.…" at bounding box center [1404, 743] width 248 height 78
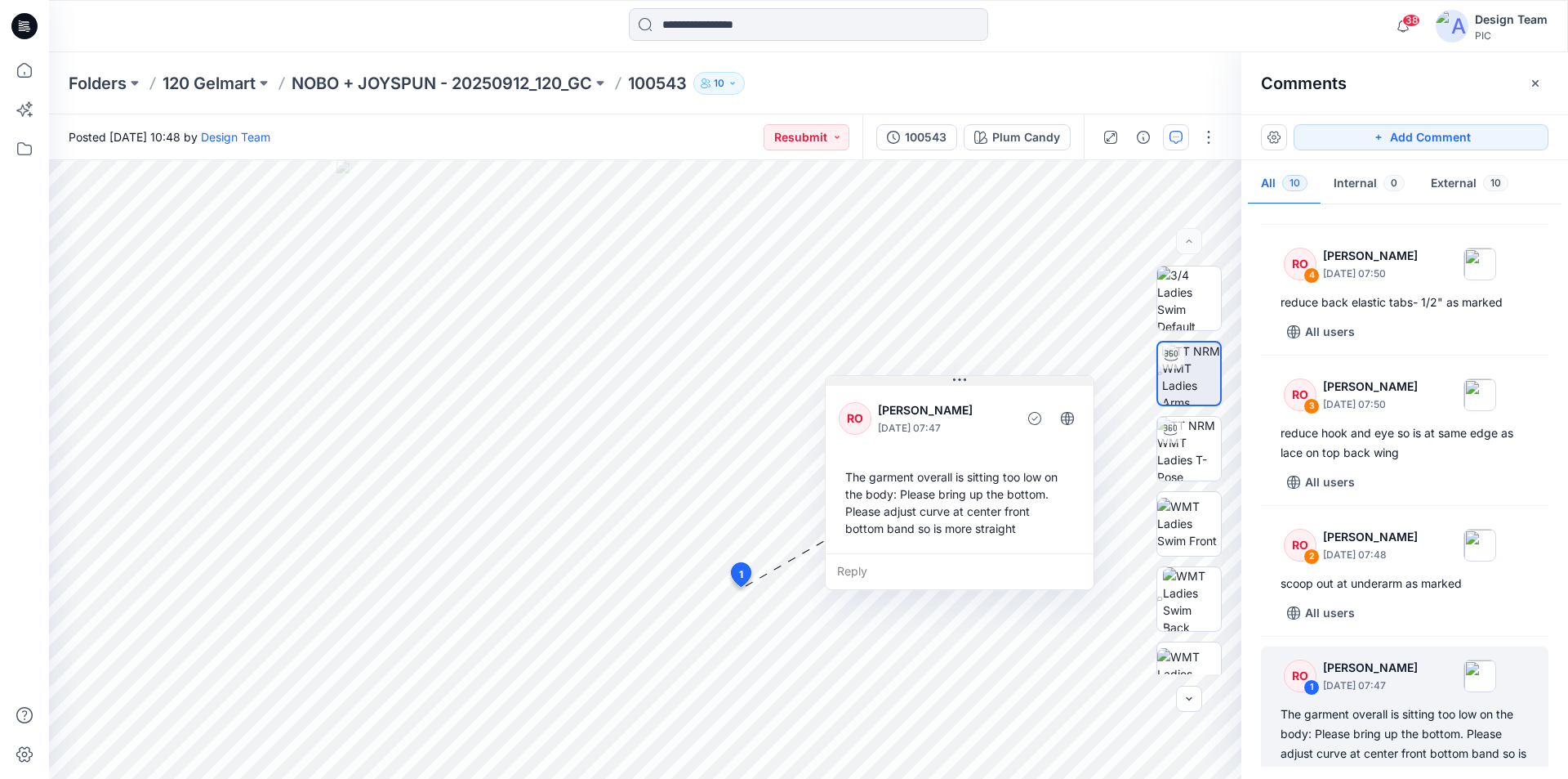
drag, startPoint x: 861, startPoint y: 600, endPoint x: 971, endPoint y: 381, distance: 245.1
click at [971, 381] on button at bounding box center [960, 381] width 268 height 10
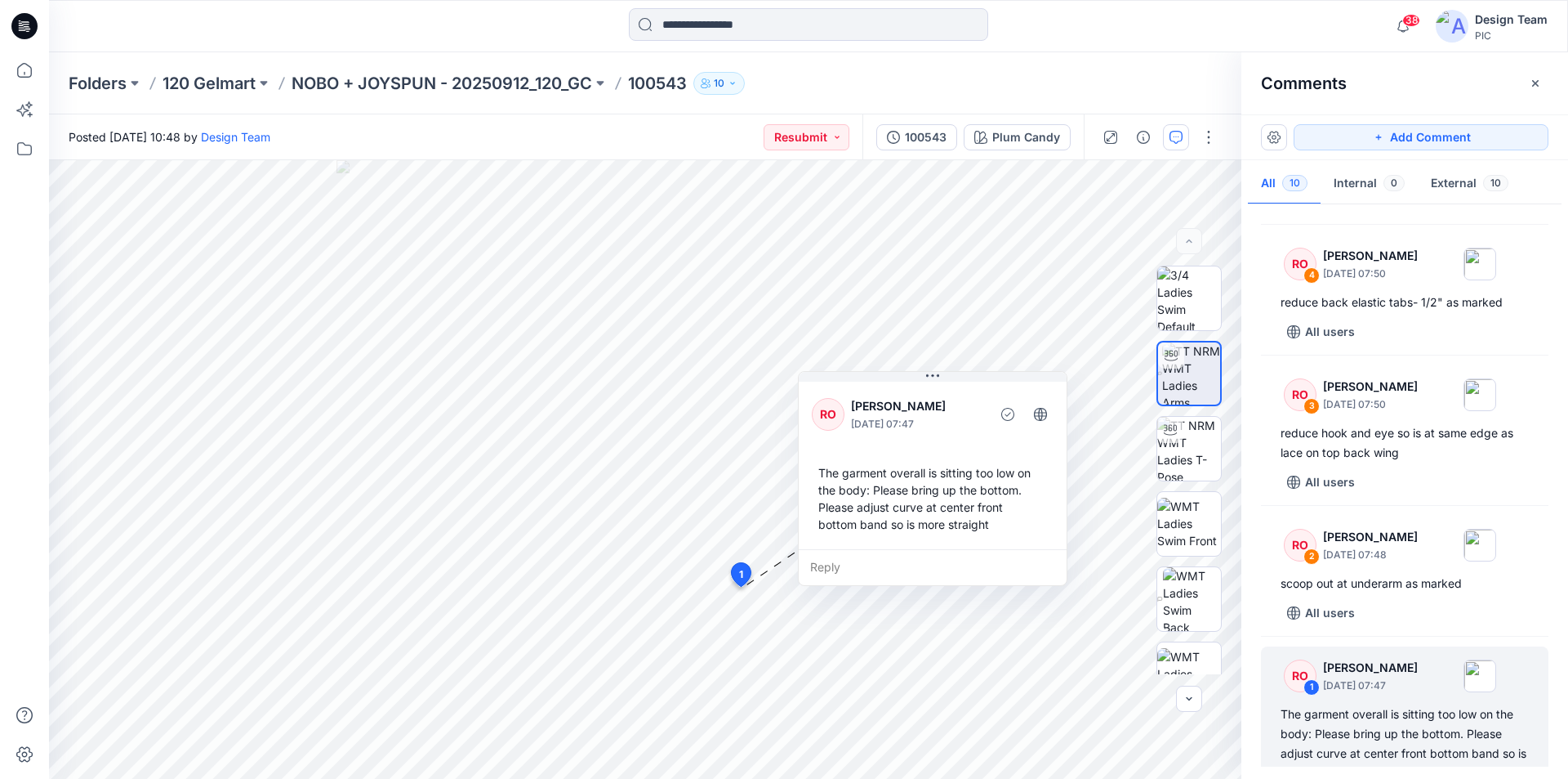
drag, startPoint x: 1026, startPoint y: 503, endPoint x: 1002, endPoint y: 499, distance: 24.3
click at [1002, 499] on div "The garment overall is sitting too low on the body: Please bring up the bottom.…" at bounding box center [932, 498] width 242 height 81
click at [1005, 497] on div "The garment overall is sitting too low on the body: Please bring up the bottom.…" at bounding box center [935, 498] width 242 height 81
drag, startPoint x: 1005, startPoint y: 497, endPoint x: 943, endPoint y: 485, distance: 63.2
click at [943, 485] on div "The garment overall is sitting too low on the body: Please bring up the bottom.…" at bounding box center [935, 498] width 242 height 81
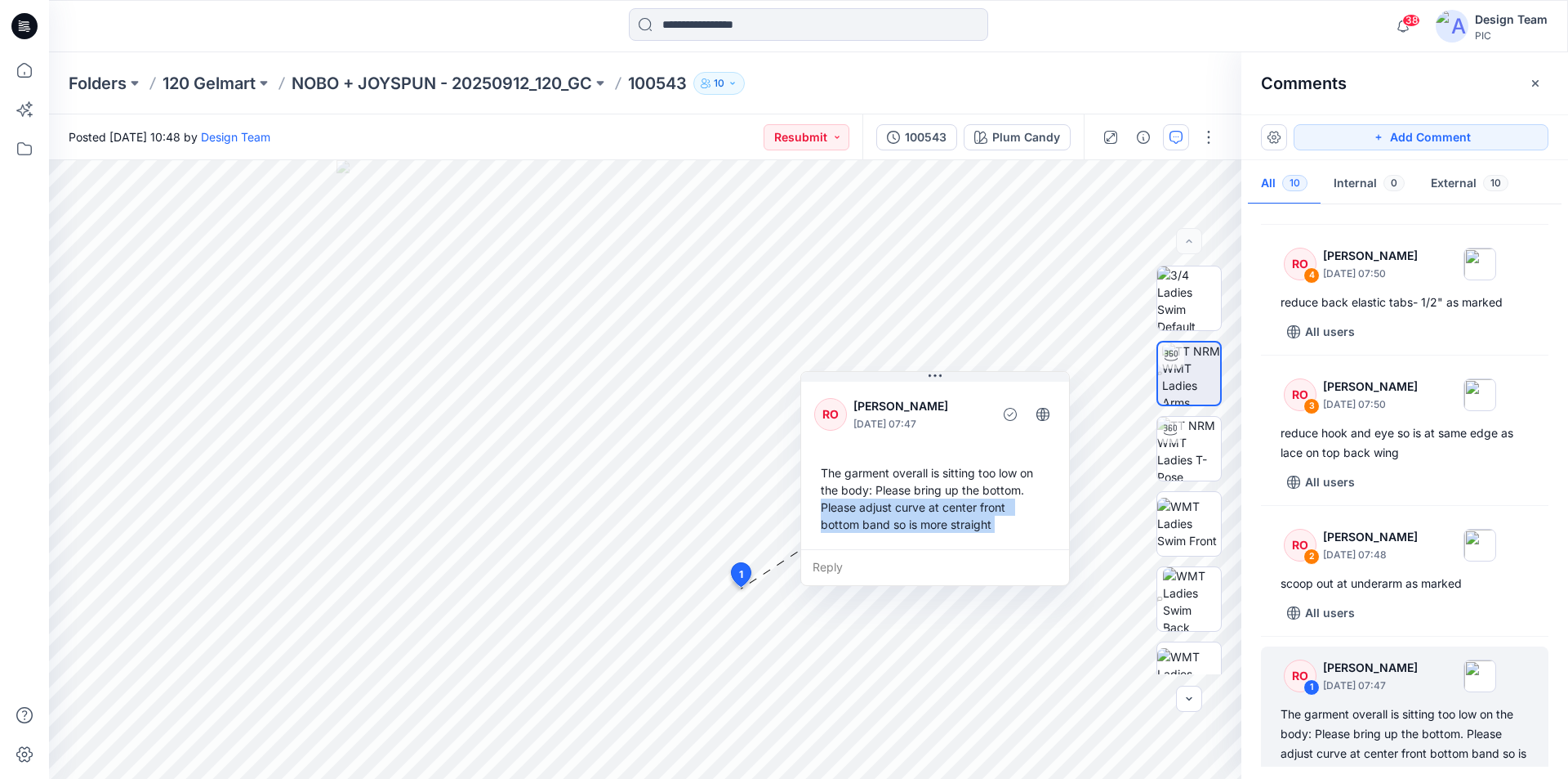
copy div "Please adjust curve at center front bottom band so is more straight Reply Layer…"
click at [920, 549] on div "Reply" at bounding box center [935, 566] width 268 height 36
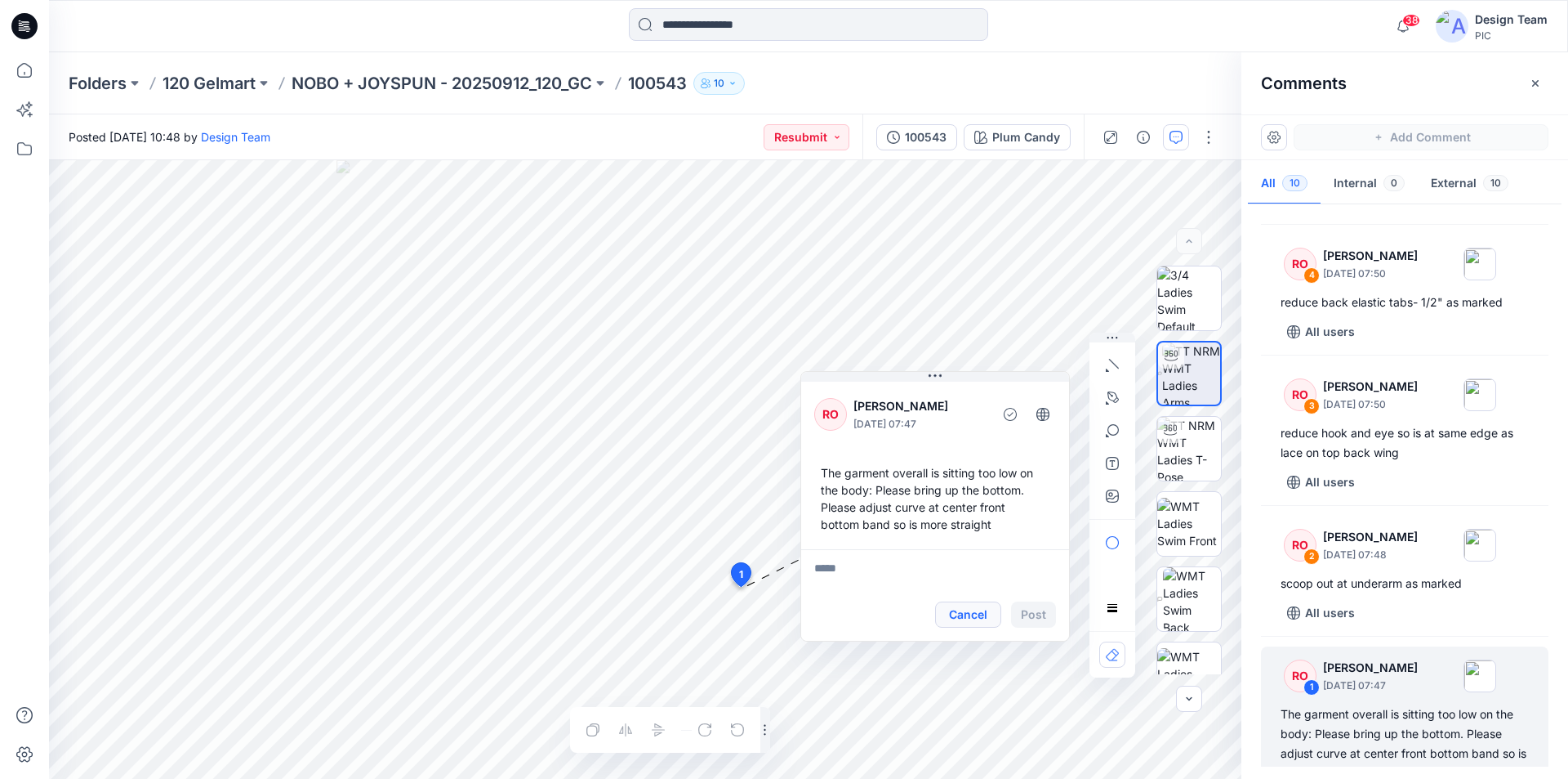
click at [983, 601] on button "Cancel" at bounding box center [968, 614] width 66 height 26
click at [1385, 704] on div "The garment overall is sitting too low on the body: Please bring up the bottom.…" at bounding box center [1404, 743] width 248 height 78
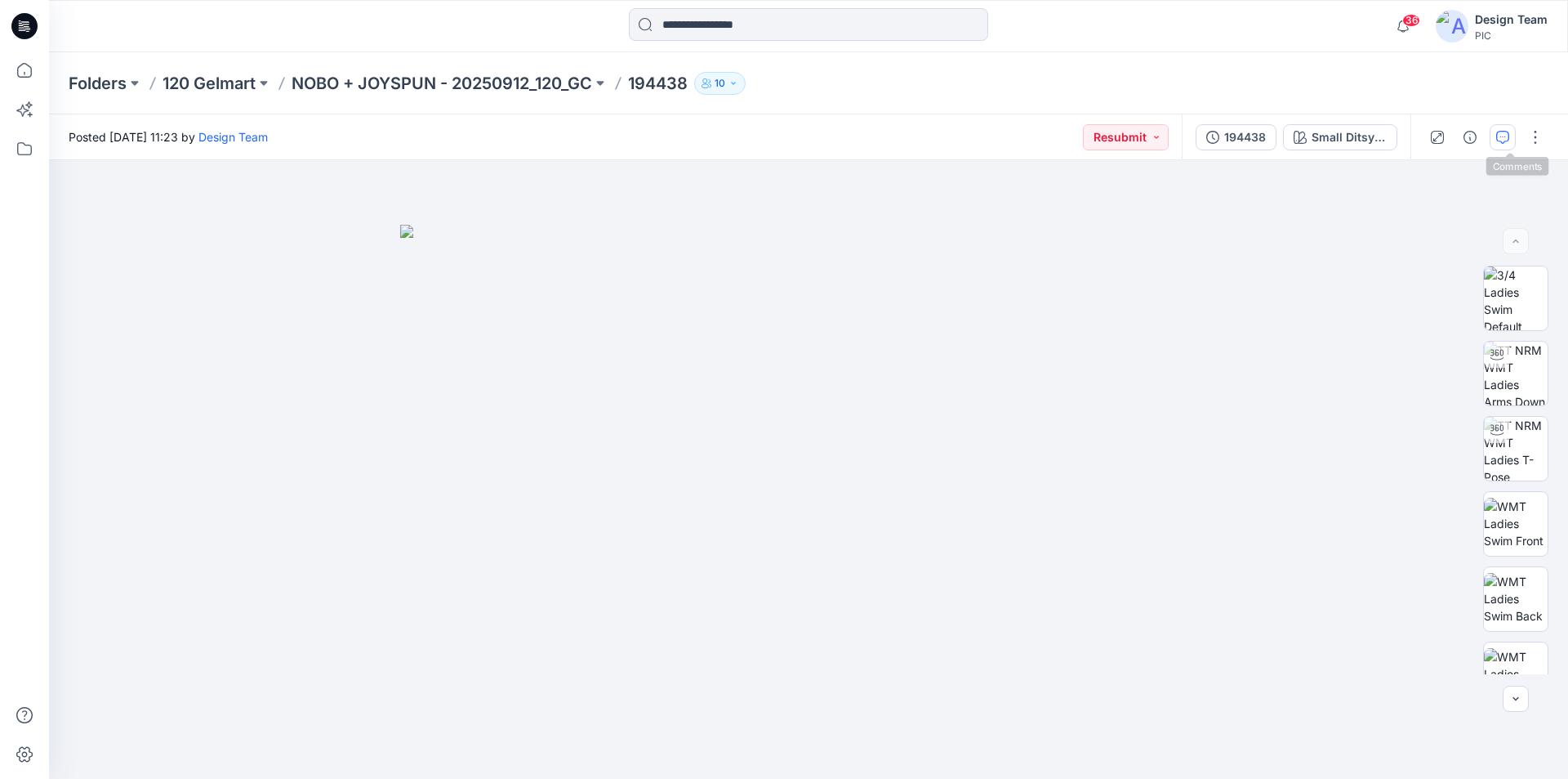
click at [1515, 132] on button "button" at bounding box center [1502, 136] width 26 height 26
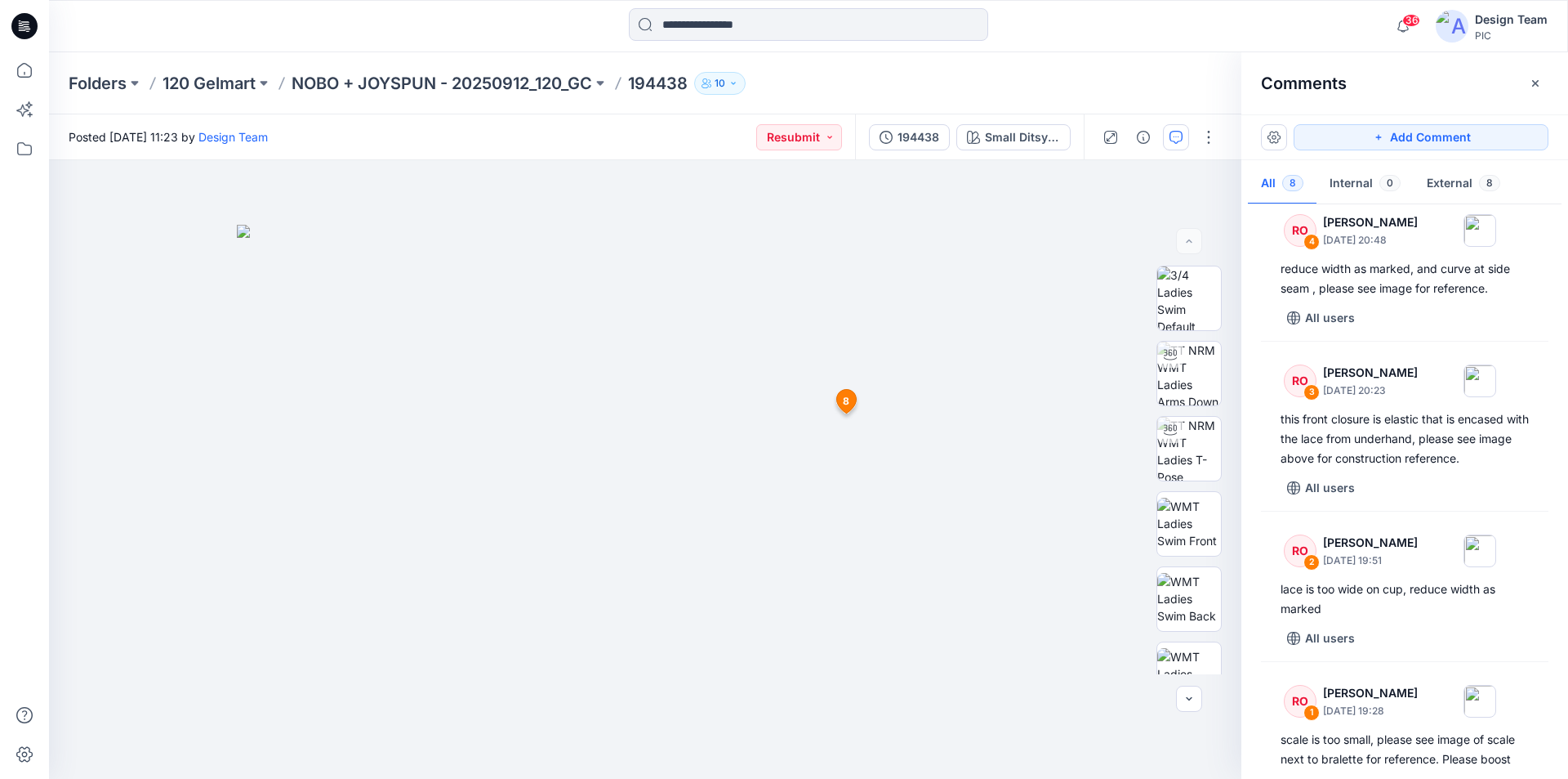
scroll to position [643, 0]
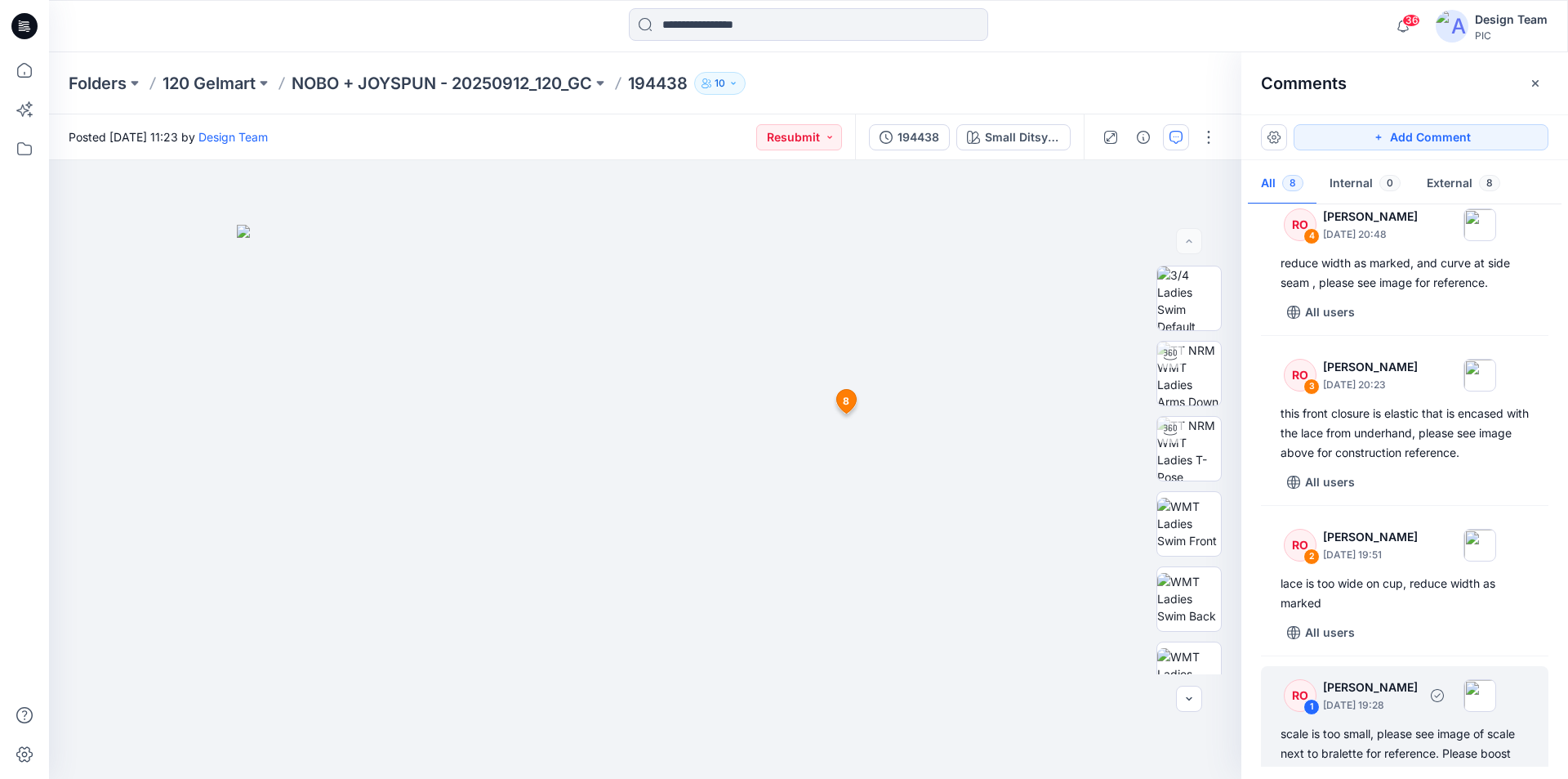
click at [1497, 724] on div "scale is too small, please see image of scale next to bralette for reference. P…" at bounding box center [1404, 753] width 248 height 59
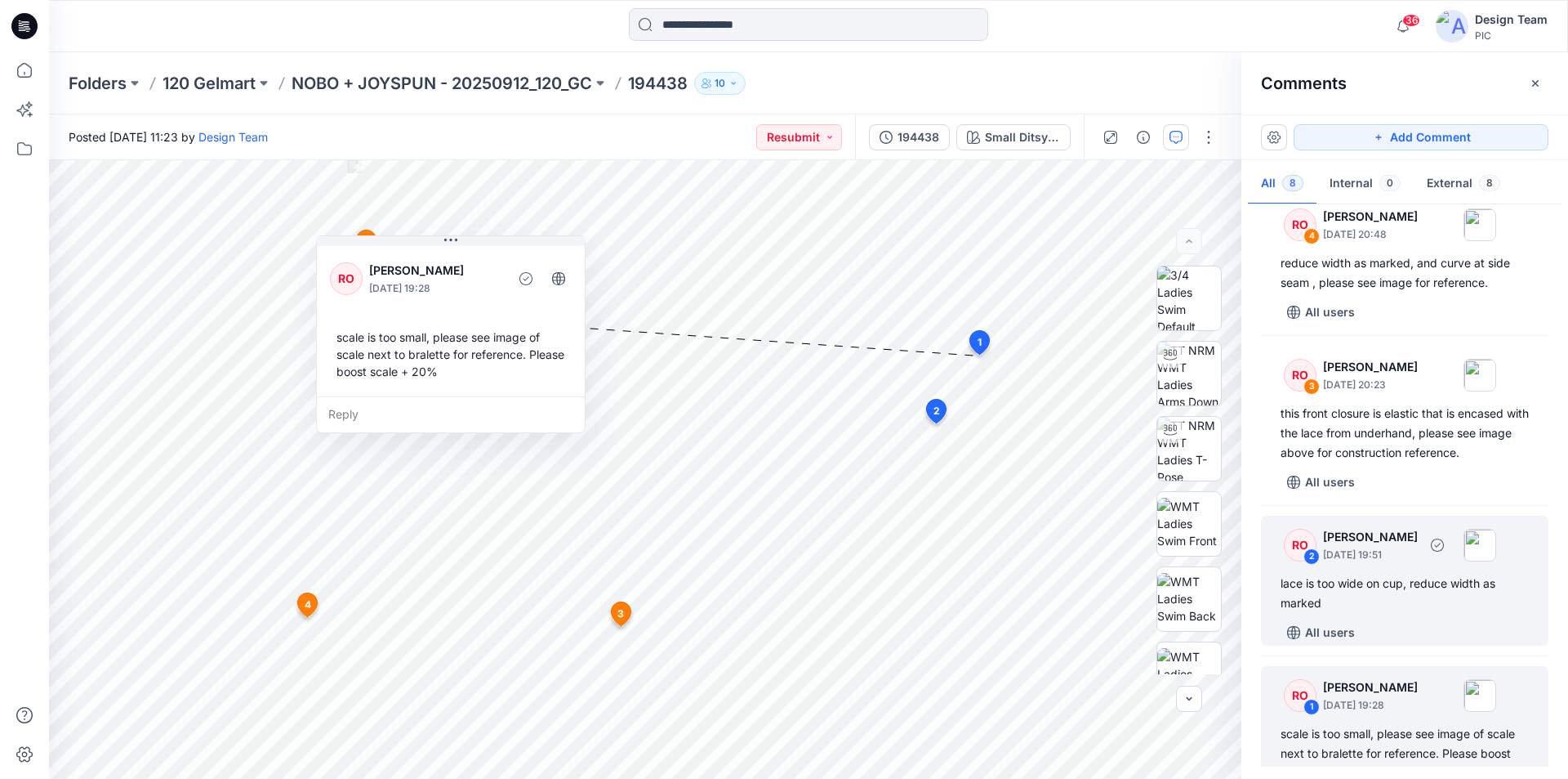
click at [1434, 574] on div "lace is too wide on cup, reduce width as marked" at bounding box center [1404, 593] width 248 height 39
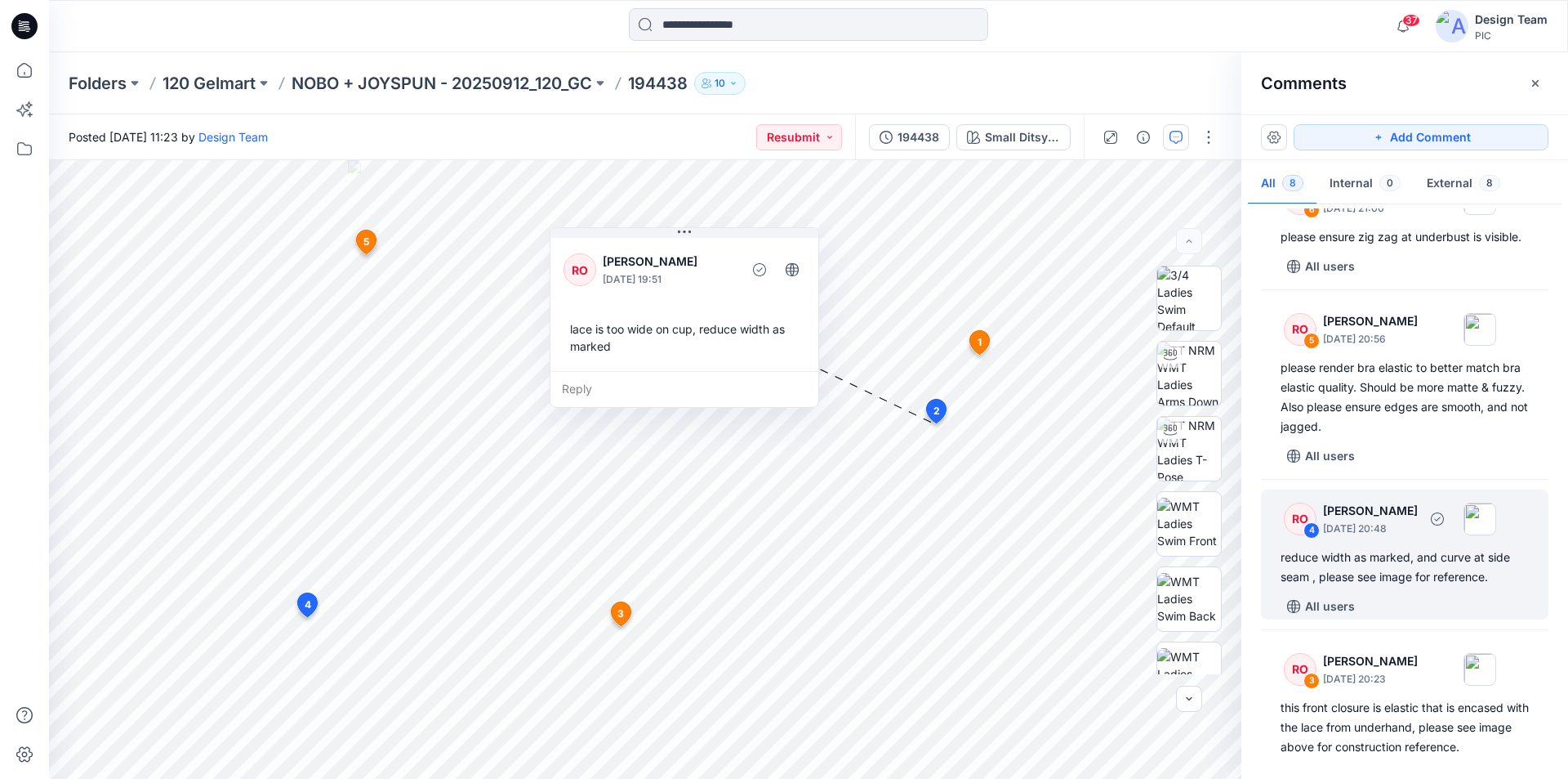
scroll to position [0, 0]
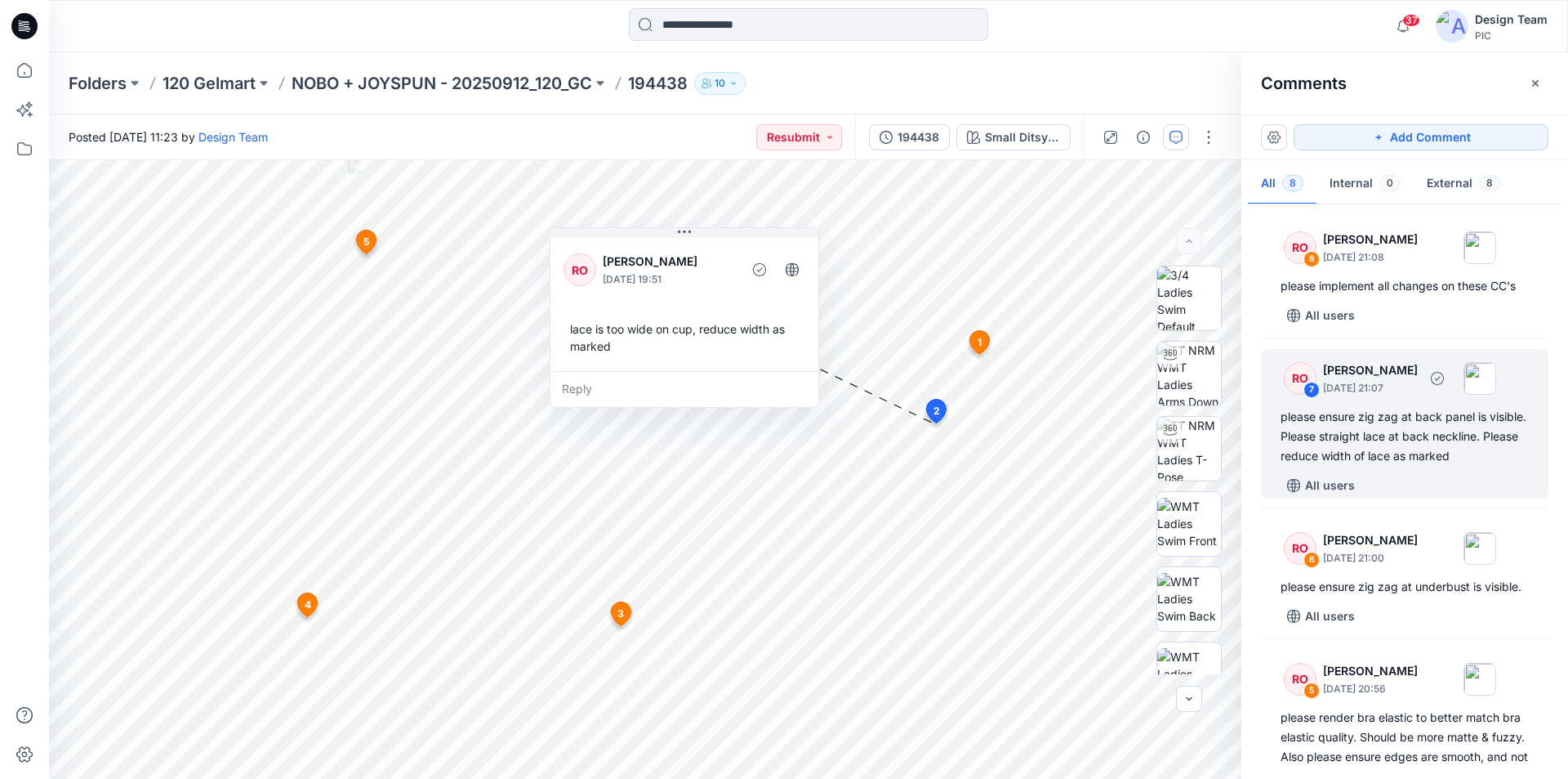
click at [1397, 431] on div "please ensure zig zag at back panel is visible. Please straight lace at back ne…" at bounding box center [1404, 436] width 248 height 59
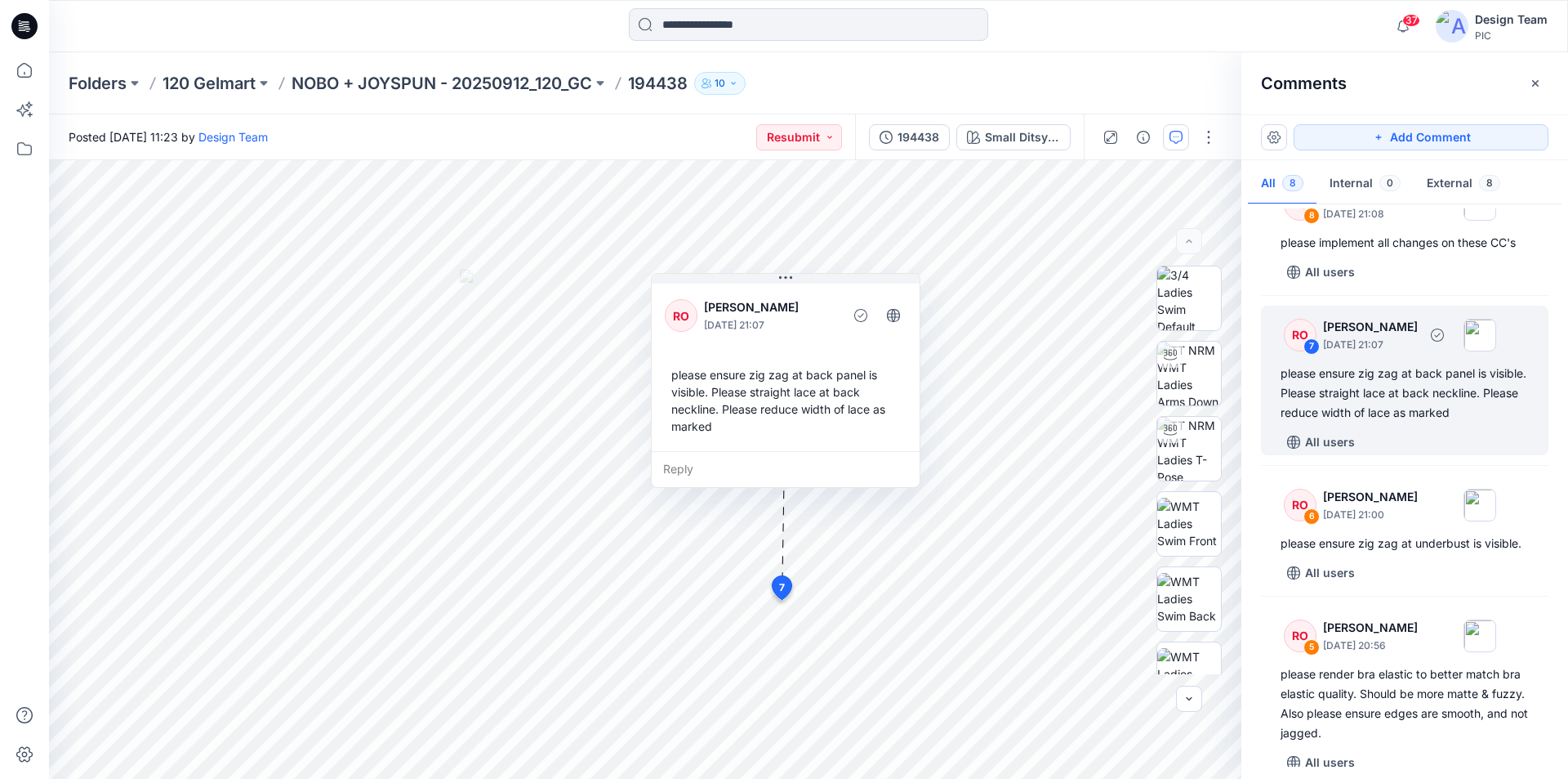
scroll to position [81, 0]
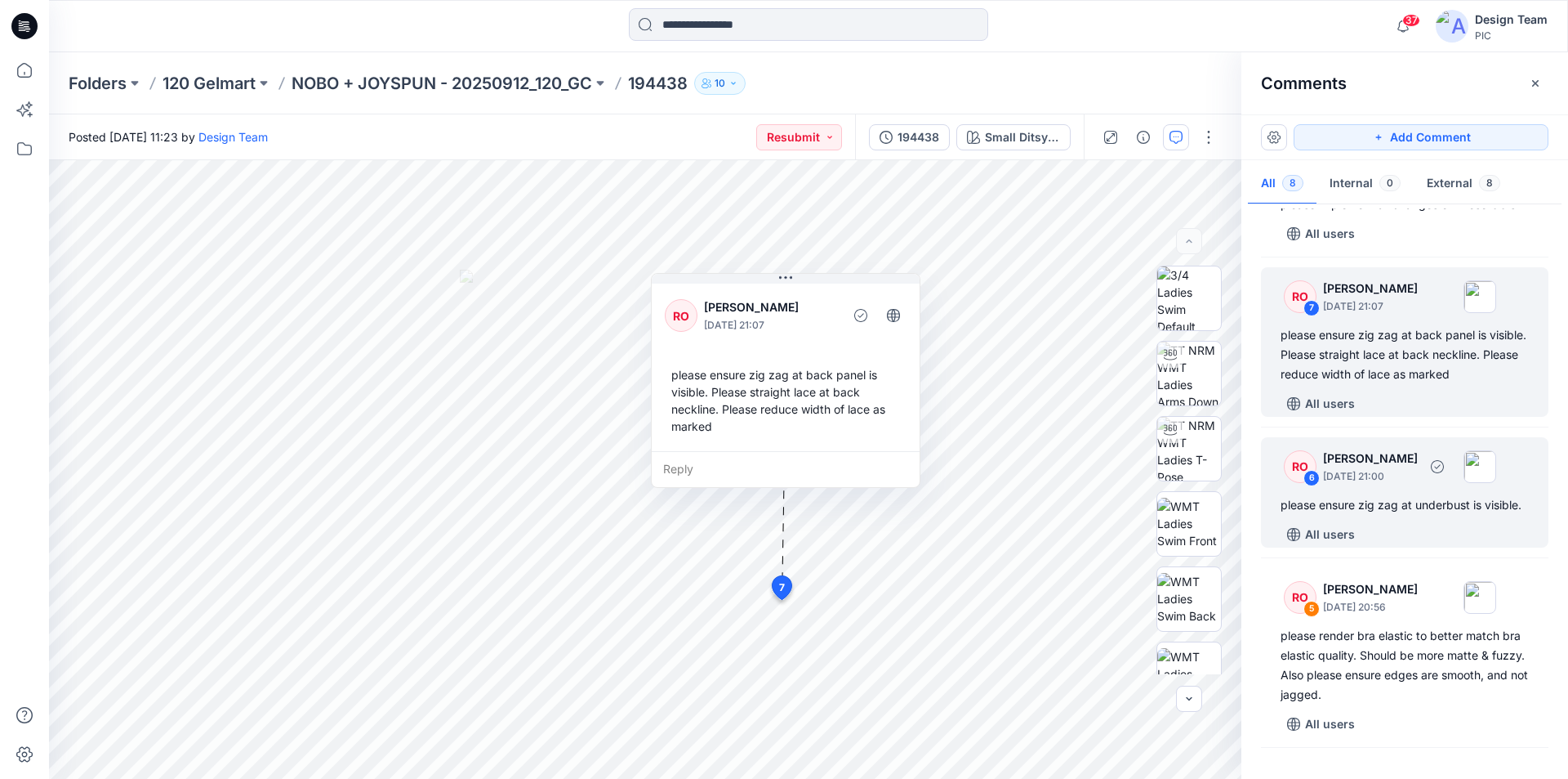
click at [1389, 493] on div "RO 6 Raquel Ortiz September 30, 2025 21:00 please ensure zig zag at underbust i…" at bounding box center [1404, 492] width 288 height 111
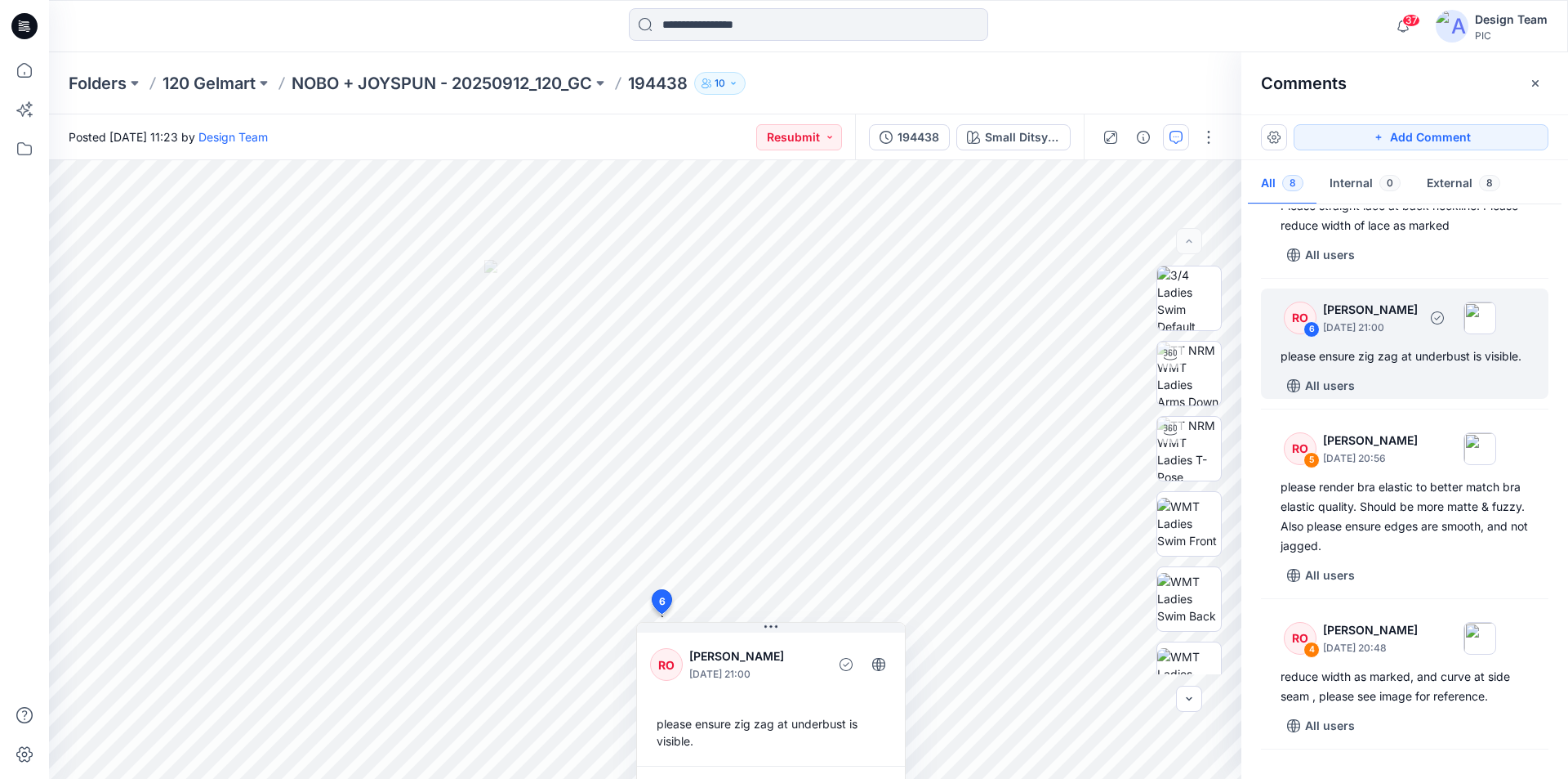
scroll to position [245, 0]
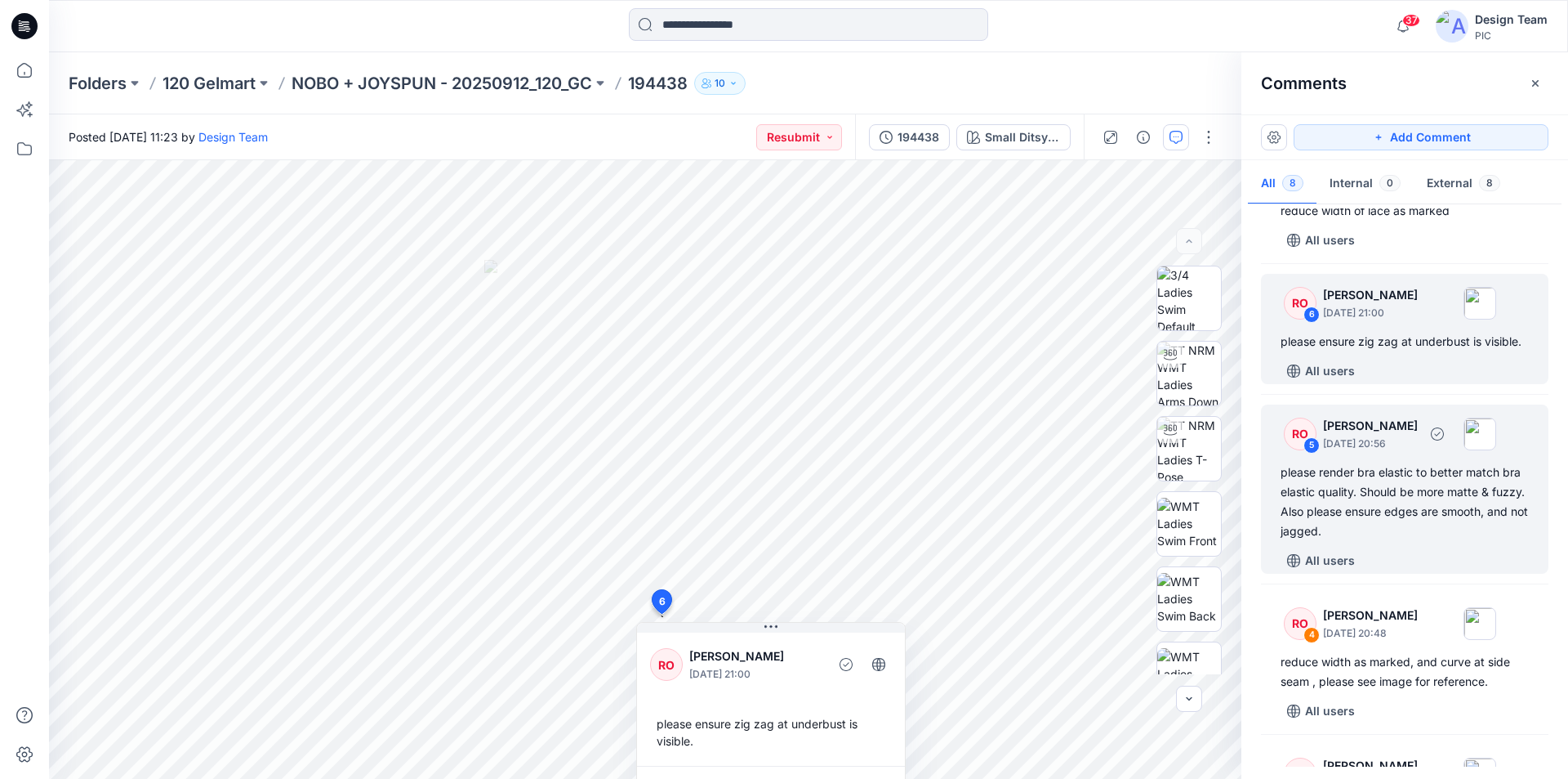
click at [1417, 470] on div "please render bra elastic to better match bra elastic quality. Should be more m…" at bounding box center [1404, 501] width 248 height 78
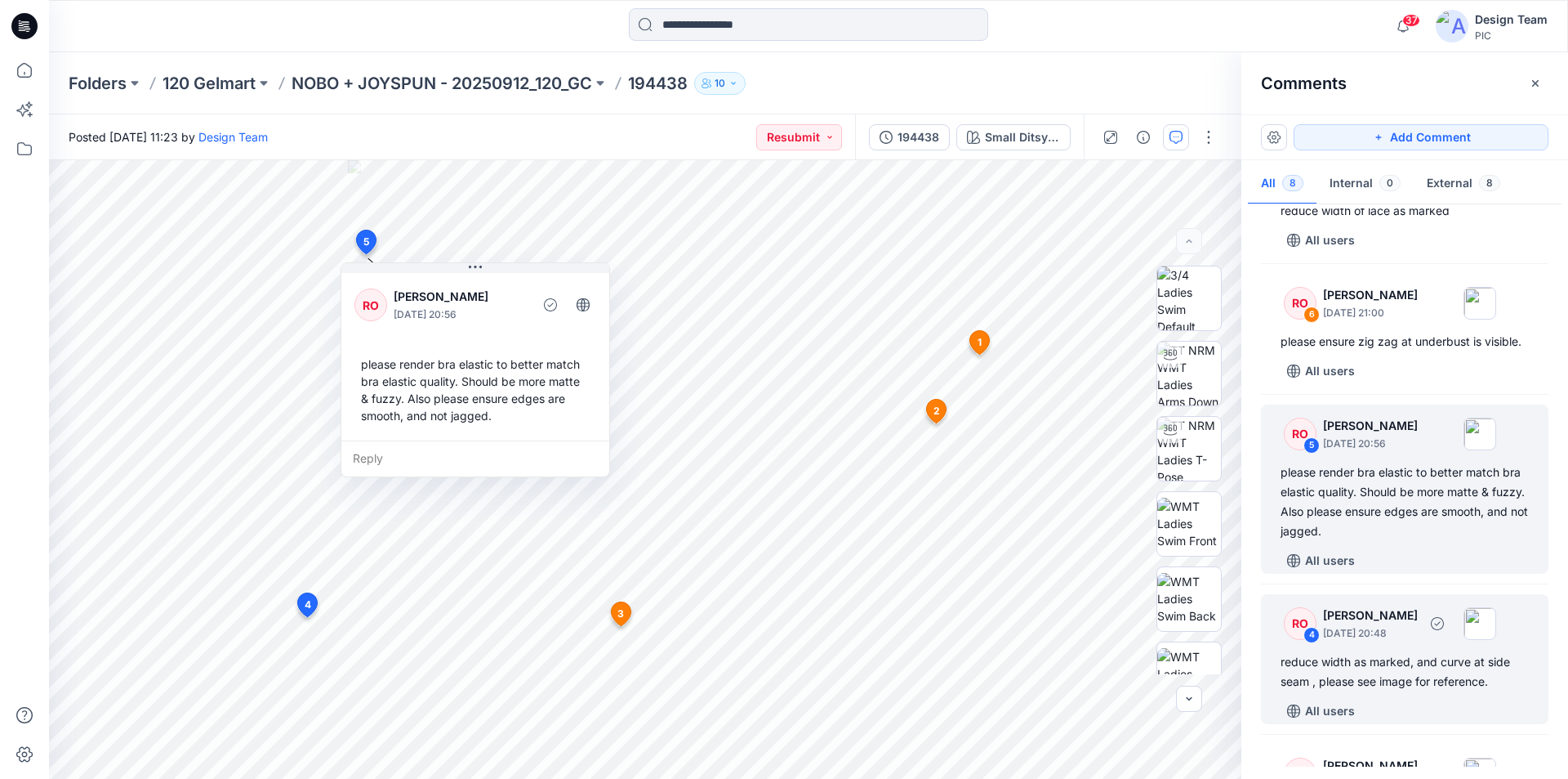
click at [1417, 652] on div "reduce width as marked, and curve at side seam , please see image for reference." at bounding box center [1404, 671] width 248 height 39
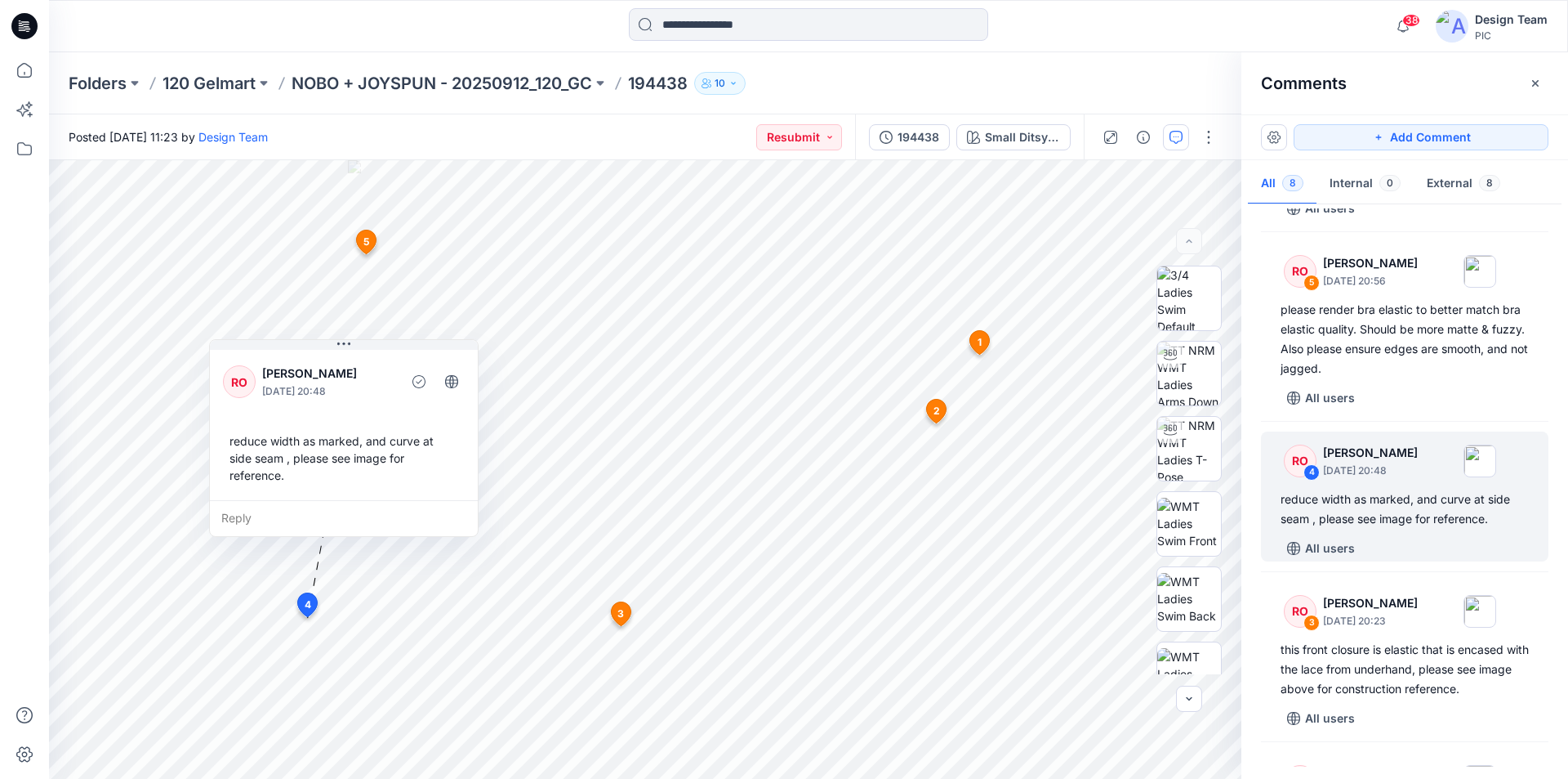
scroll to position [408, 0]
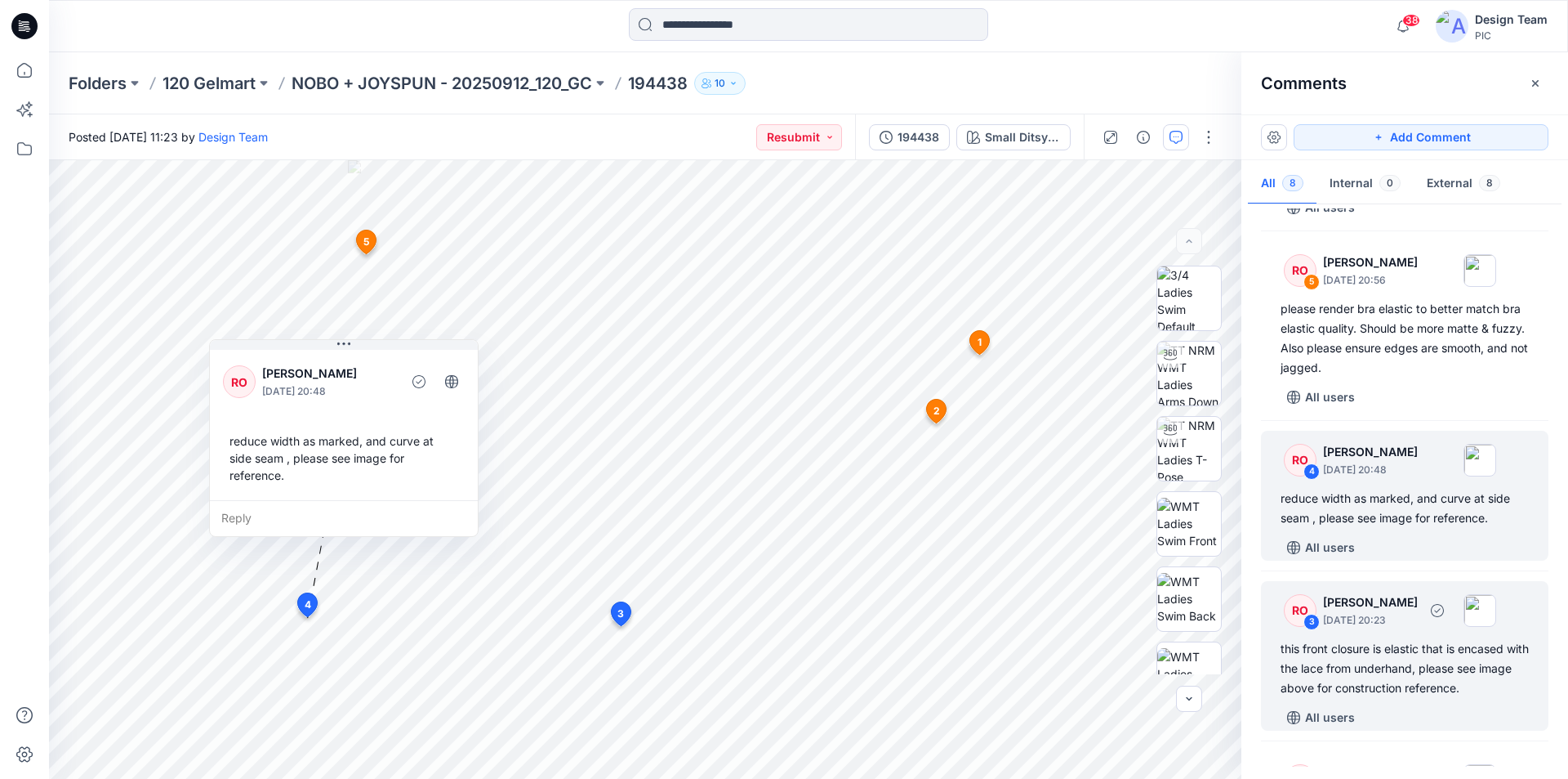
click at [1433, 639] on div "this front closure is elastic that is encased with the lace from underhand, ple…" at bounding box center [1404, 668] width 248 height 59
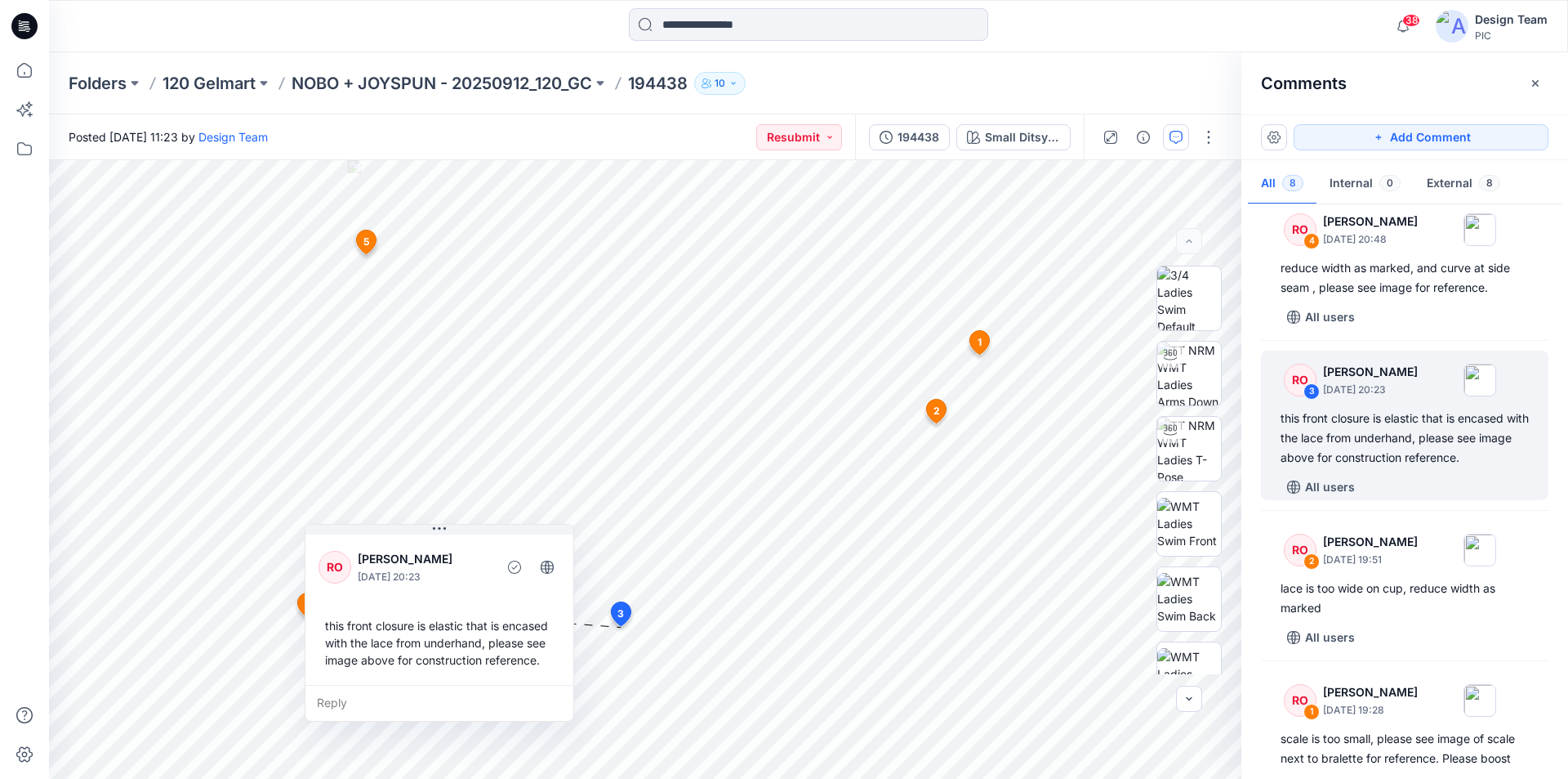
scroll to position [643, 0]
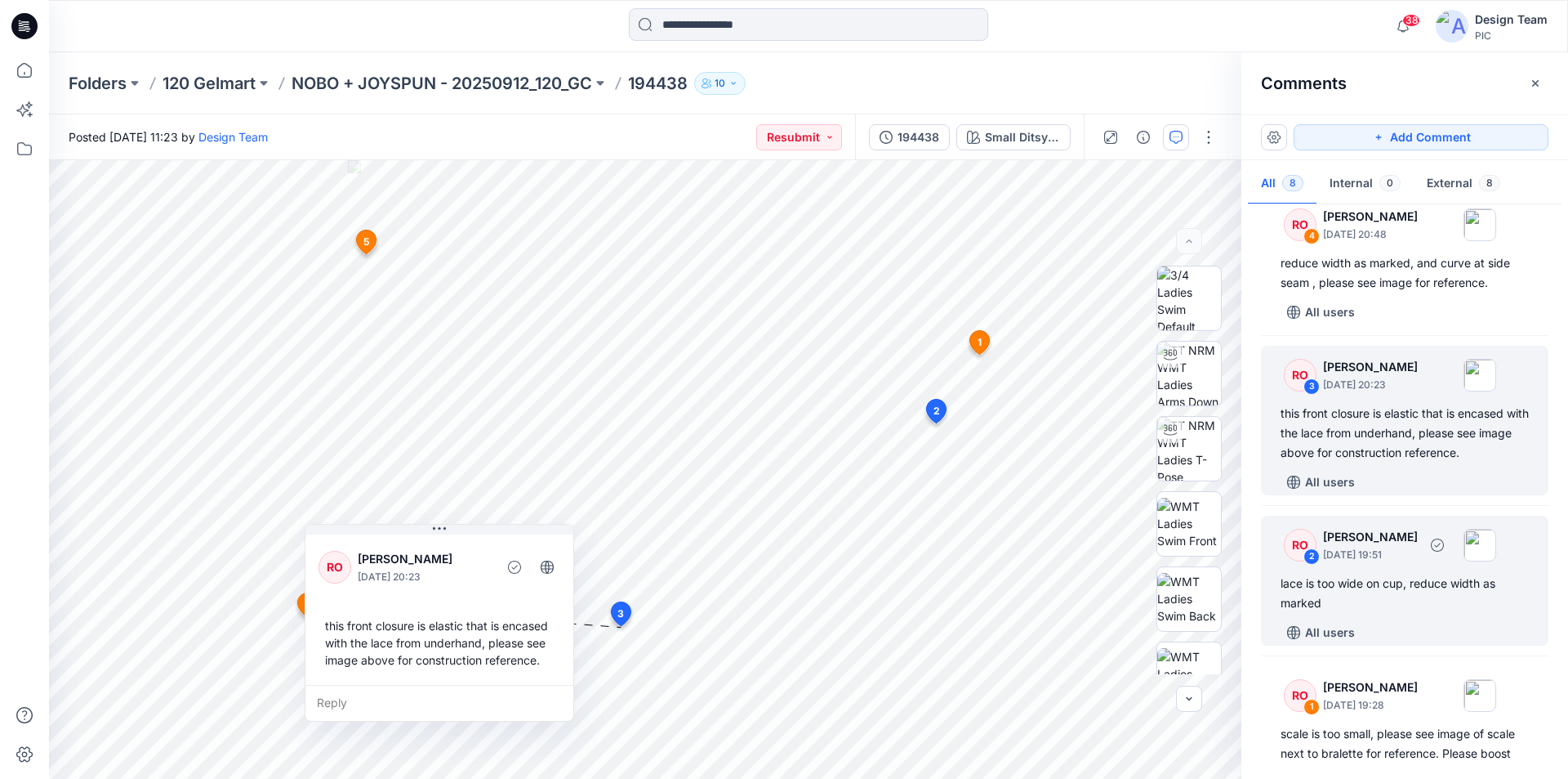
click at [1401, 574] on div "lace is too wide on cup, reduce width as marked" at bounding box center [1404, 593] width 248 height 39
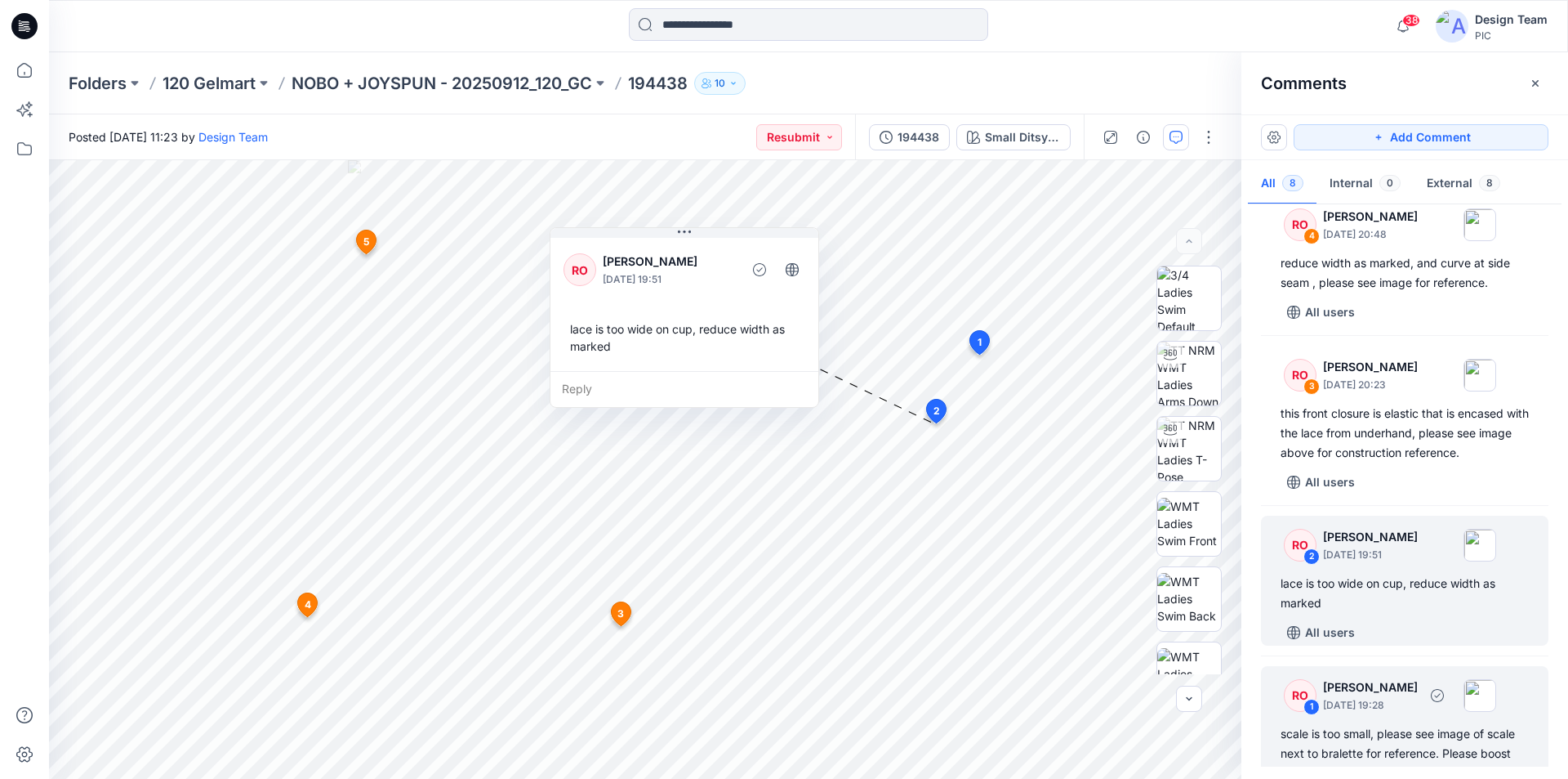
click at [1415, 679] on div "RO 1 Raquel Ortiz September 30, 2025 19:28 scale is too small, please see image…" at bounding box center [1404, 741] width 288 height 150
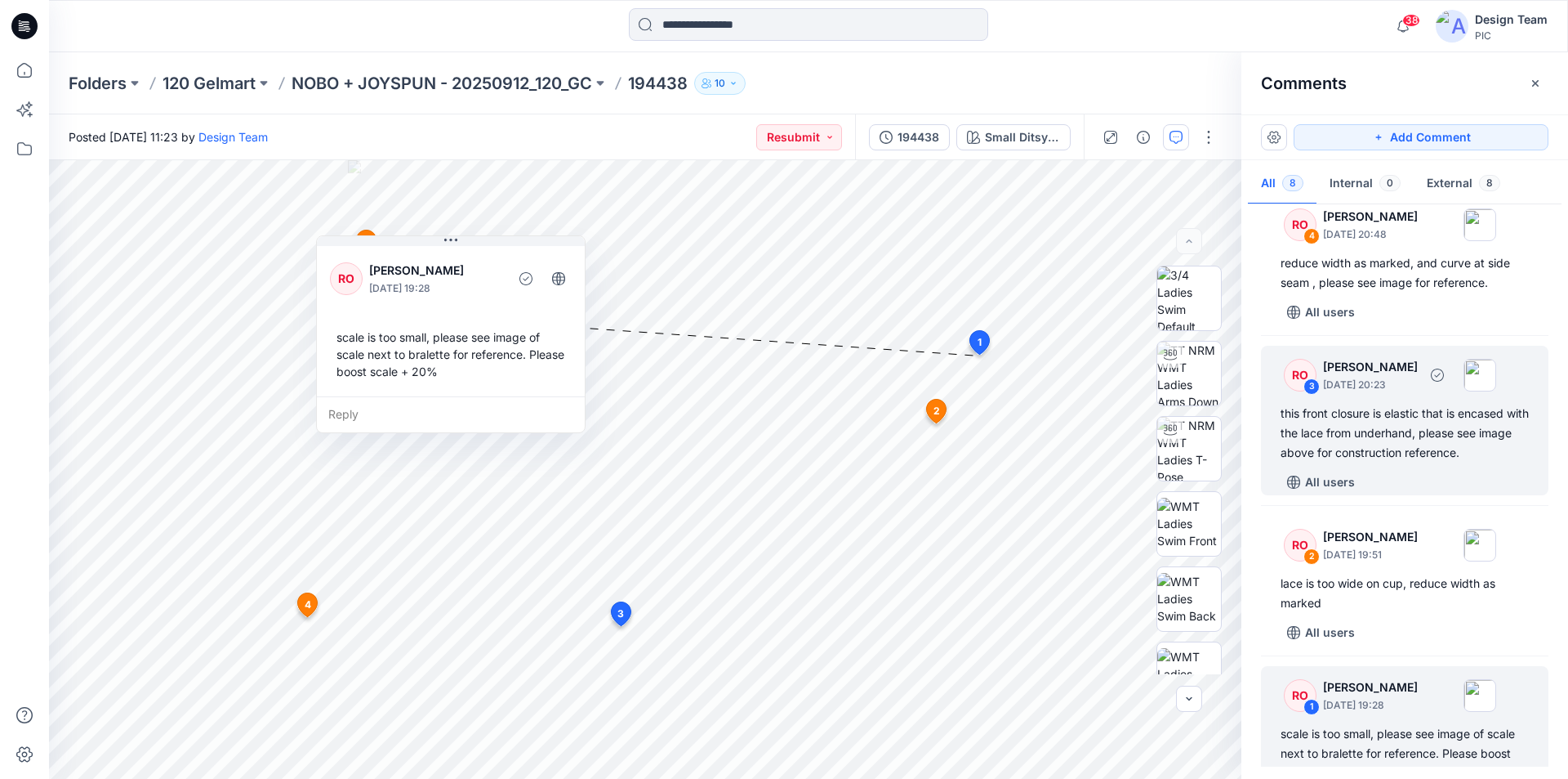
click at [1380, 426] on div "this front closure is elastic that is encased with the lace from underhand, ple…" at bounding box center [1404, 432] width 248 height 59
